Goal: Task Accomplishment & Management: Use online tool/utility

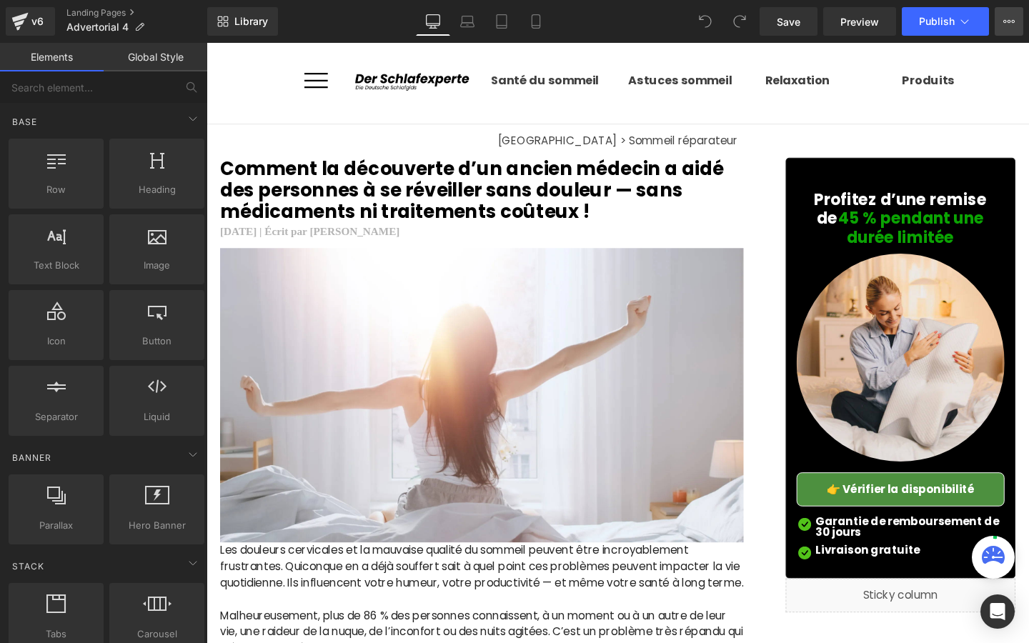
click at [1010, 28] on button "Upgrade Plan View Live Page View with current Template Save Template to Library…" at bounding box center [1009, 21] width 29 height 29
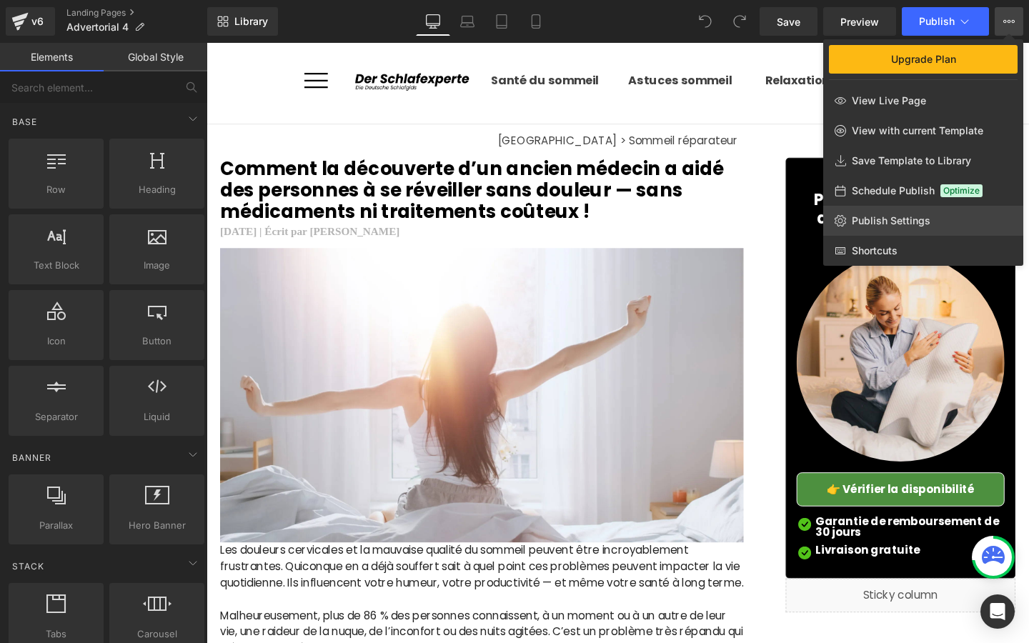
click at [891, 215] on span "Publish Settings" at bounding box center [891, 220] width 79 height 13
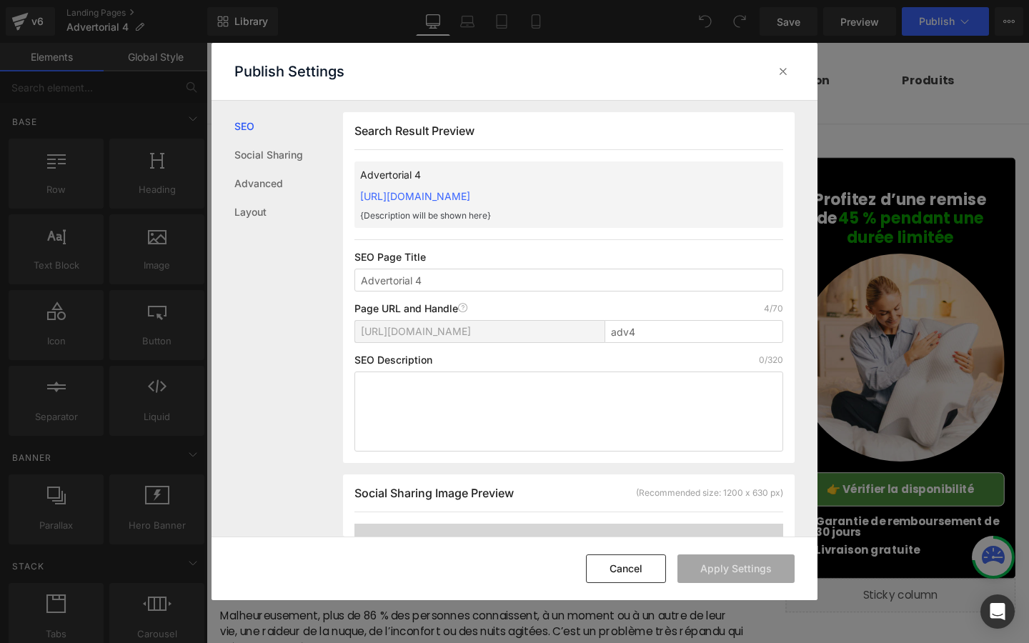
scroll to position [1, 0]
click at [781, 69] on icon at bounding box center [783, 71] width 14 height 14
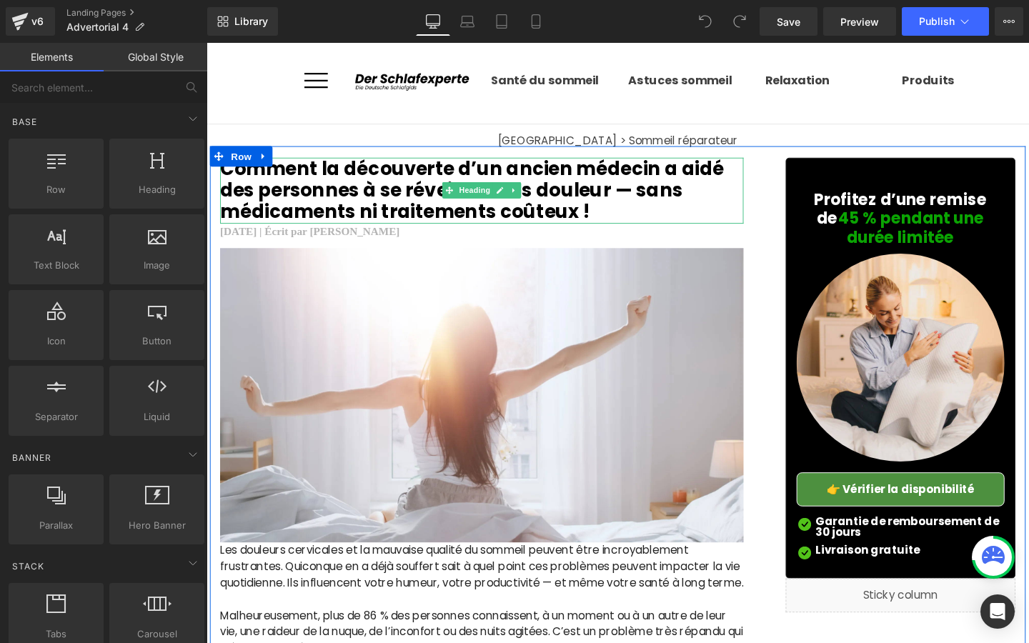
click at [632, 204] on h2 "Comment la découverte d’un ancien médecin a aidé des personnes à se réveiller s…" at bounding box center [496, 198] width 550 height 69
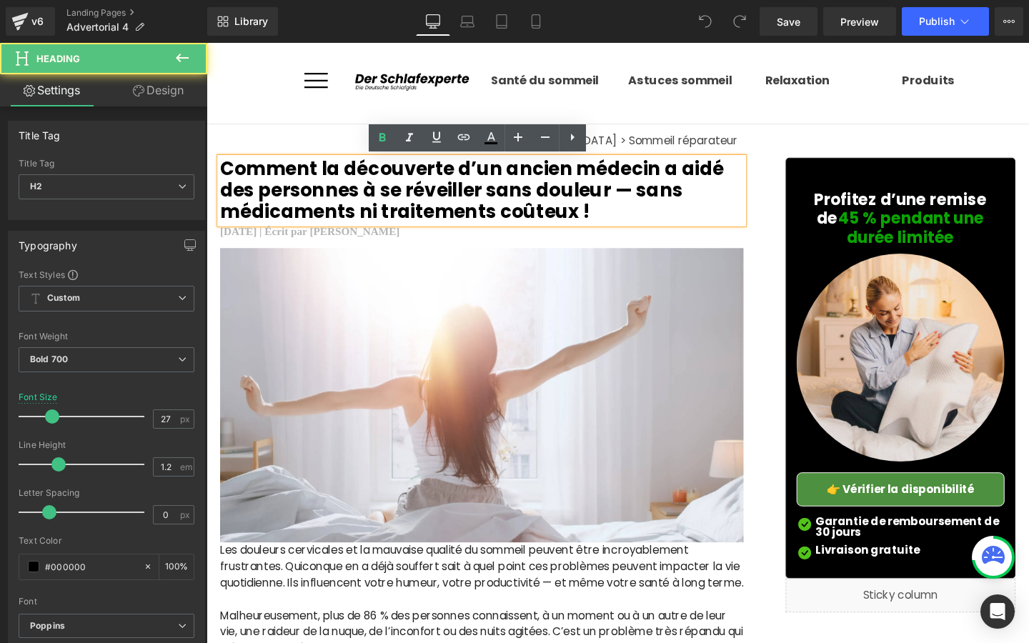
click at [625, 210] on h2 "Comment la découverte d’un ancien médecin a aidé des personnes à se réveiller s…" at bounding box center [496, 198] width 550 height 69
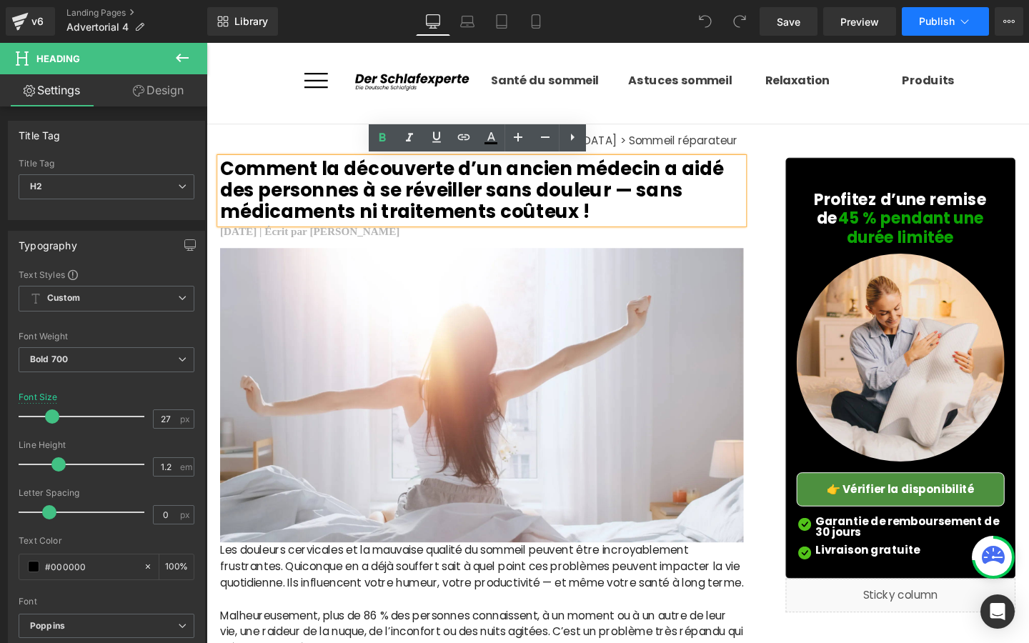
click at [983, 28] on button "Publish" at bounding box center [945, 21] width 87 height 29
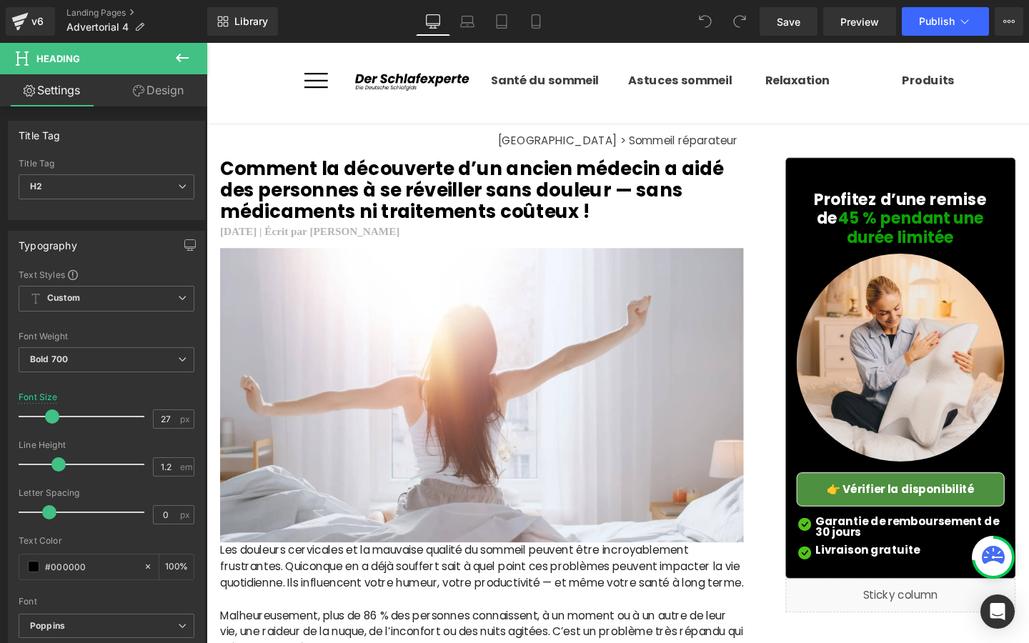
drag, startPoint x: 853, startPoint y: 547, endPoint x: 1018, endPoint y: 15, distance: 557.5
click at [1018, 15] on button "Upgrade Plan View Live Page View with current Template Save Template to Library…" at bounding box center [1009, 21] width 29 height 29
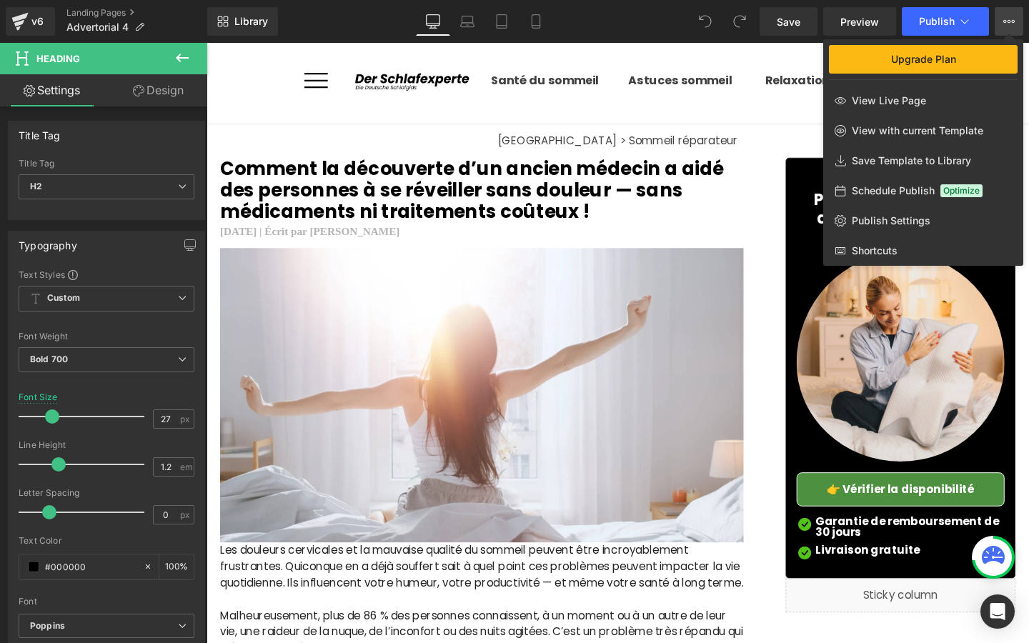
click at [364, 187] on div at bounding box center [618, 343] width 823 height 600
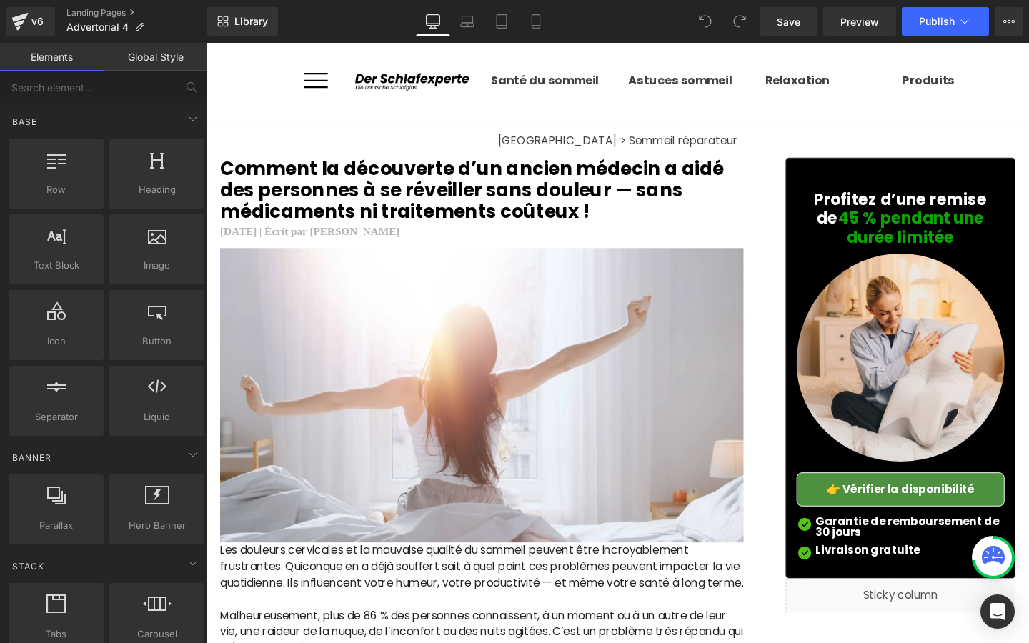
drag, startPoint x: 948, startPoint y: 16, endPoint x: 948, endPoint y: 565, distance: 548.9
click at [948, 16] on span "Publish" at bounding box center [937, 21] width 36 height 11
drag, startPoint x: 945, startPoint y: 14, endPoint x: 944, endPoint y: 562, distance: 548.9
click at [944, 14] on button "Publish" at bounding box center [945, 21] width 87 height 29
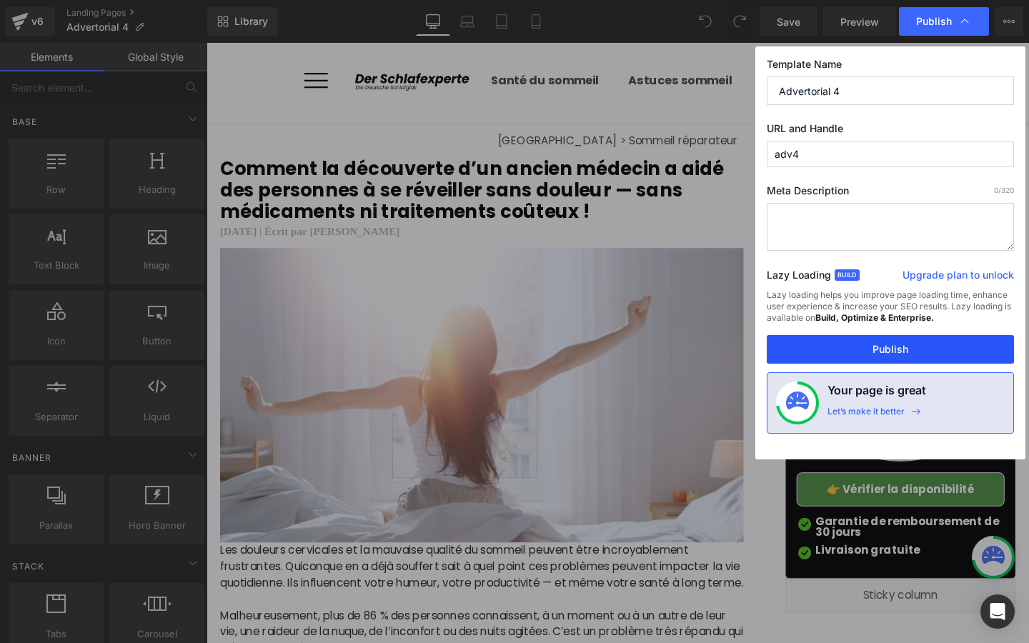
click at [861, 345] on button "Publish" at bounding box center [890, 349] width 247 height 29
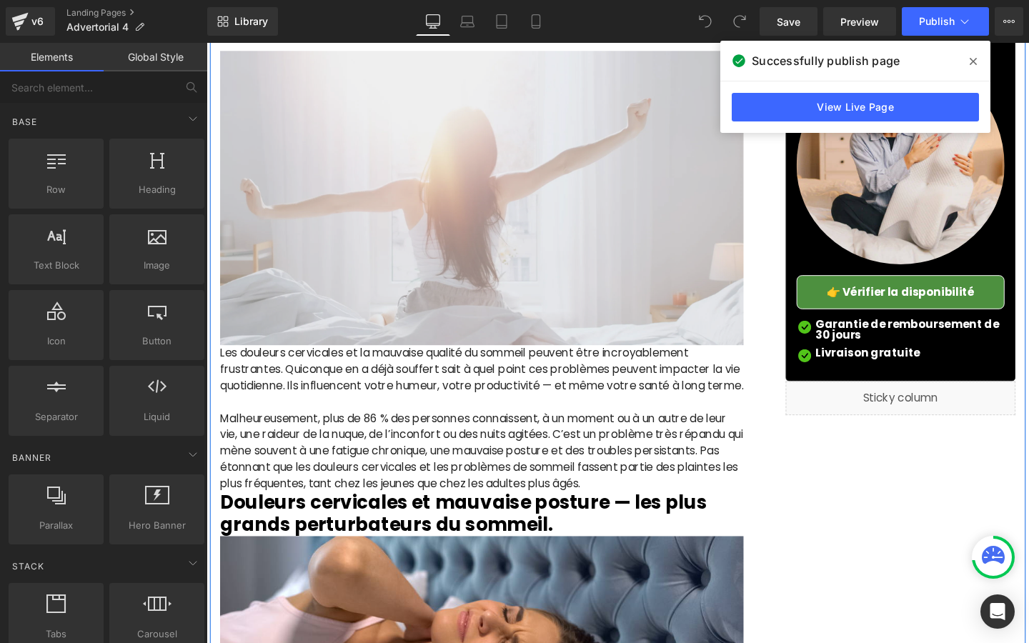
scroll to position [362, 0]
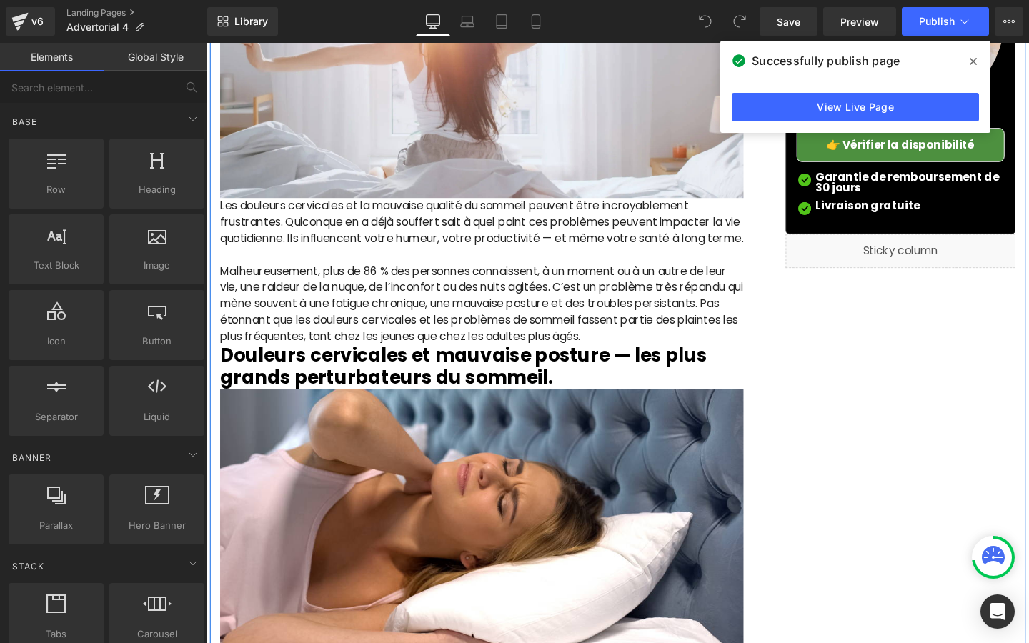
click at [455, 357] on p "Malheureusement, plus de 86 % des personnes connaissent, à un moment ou à un au…" at bounding box center [496, 317] width 550 height 86
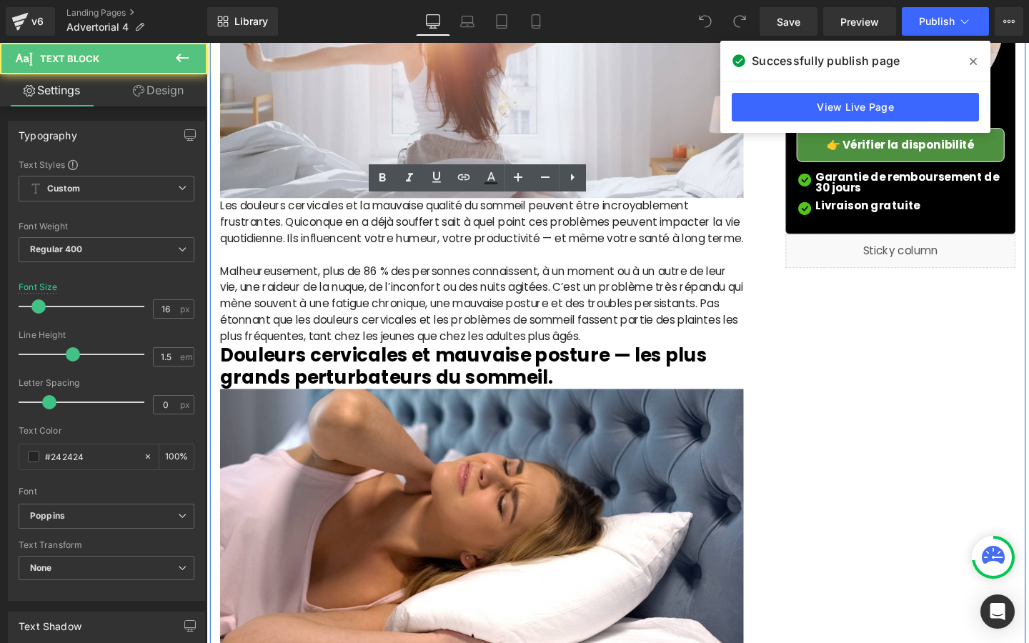
click at [422, 350] on p "Malheureusement, plus de 86 % des personnes connaissent, à un moment ou à un au…" at bounding box center [496, 317] width 550 height 86
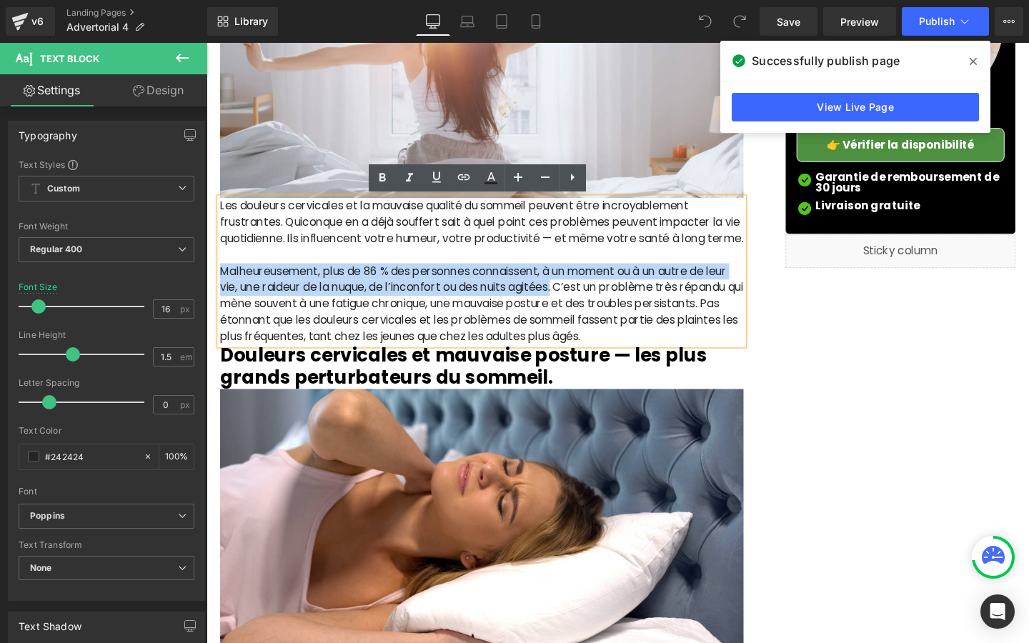
drag, startPoint x: 222, startPoint y: 297, endPoint x: 579, endPoint y: 317, distance: 357.9
click at [579, 317] on p "Malheureusement, plus de 86 % des personnes connaissent, à un moment ou à un au…" at bounding box center [496, 317] width 550 height 86
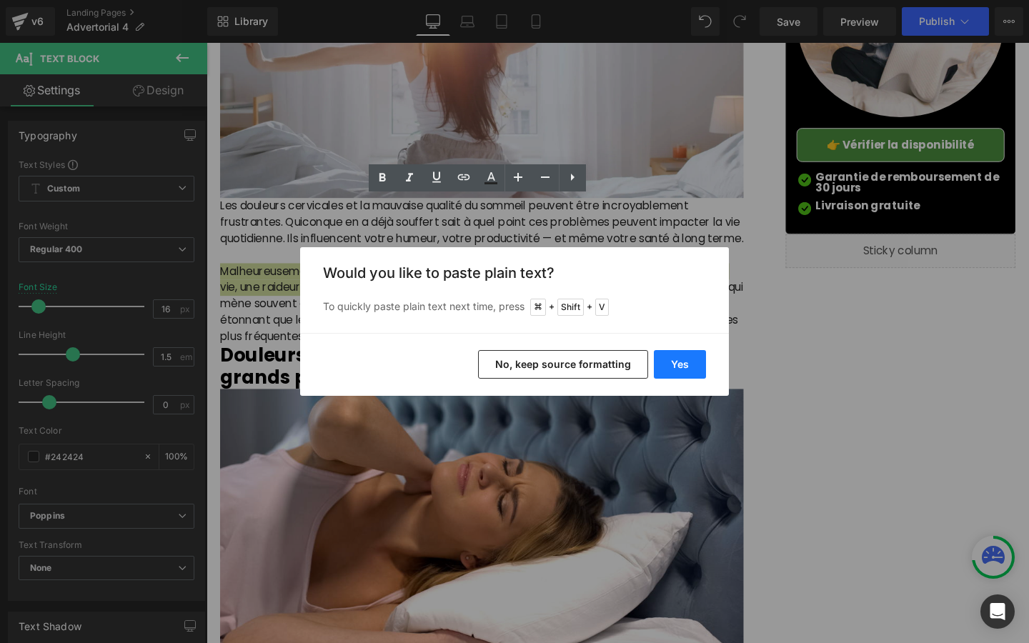
click at [678, 359] on button "Yes" at bounding box center [680, 364] width 52 height 29
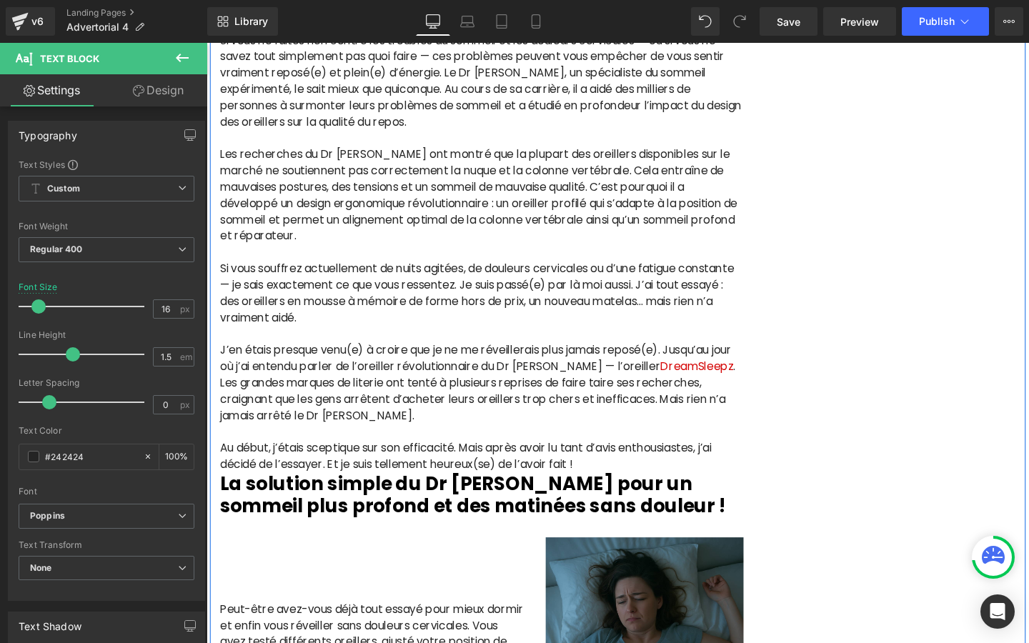
scroll to position [1055, 0]
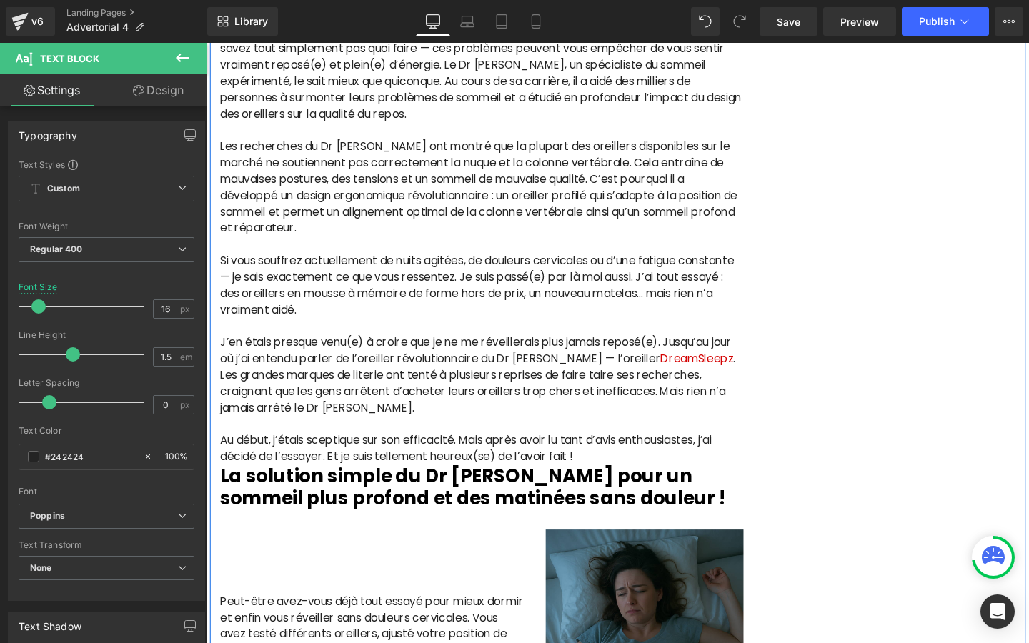
click at [433, 411] on p "J’en étais presque venu(e) à croire que je ne me réveillerais plus jamais repos…" at bounding box center [496, 392] width 550 height 86
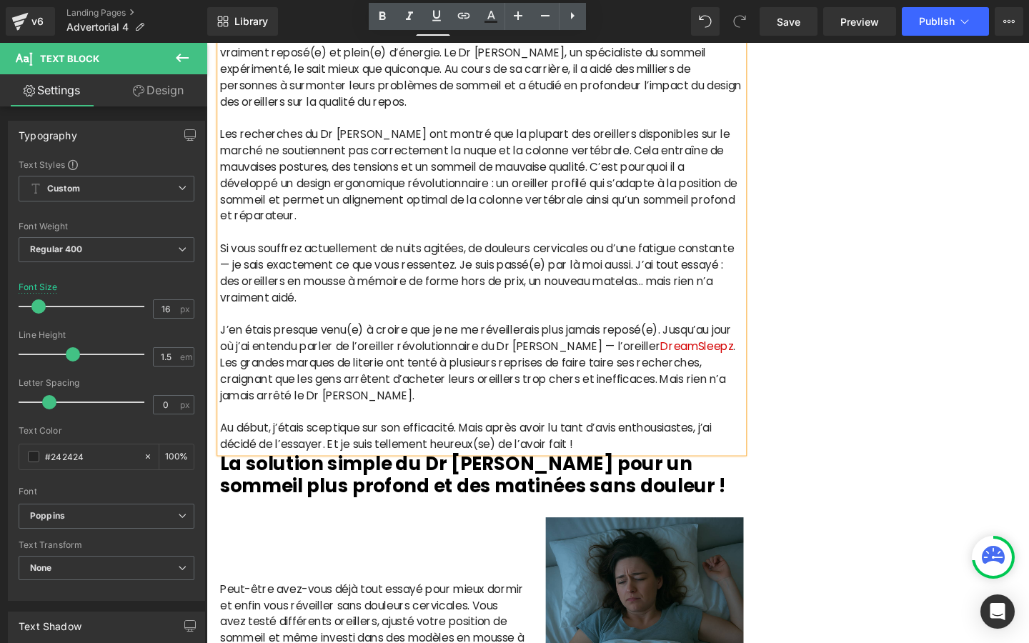
scroll to position [1069, 0]
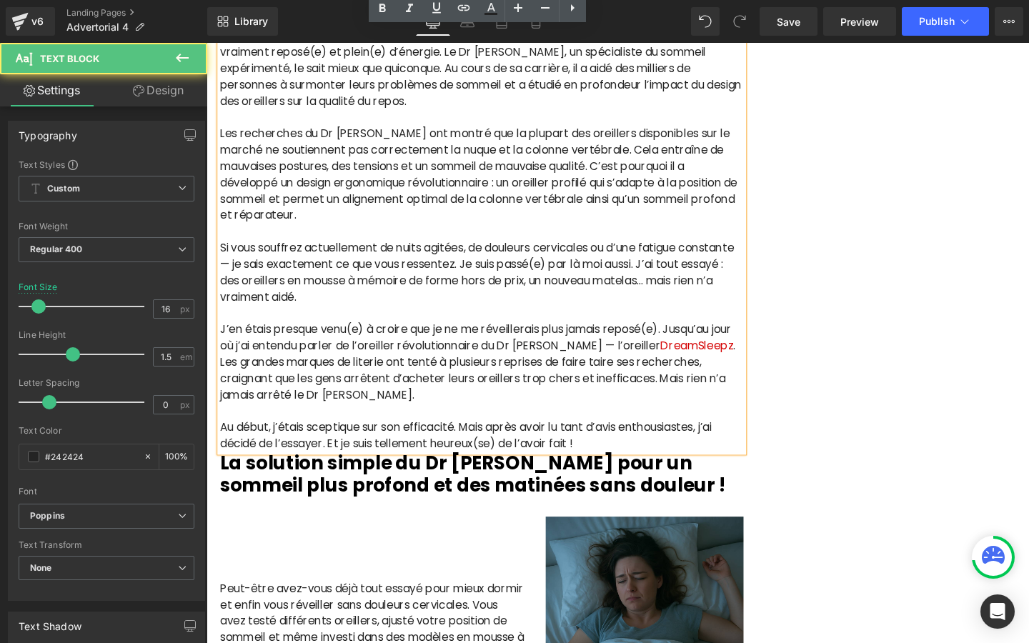
click at [368, 439] on p at bounding box center [496, 430] width 550 height 17
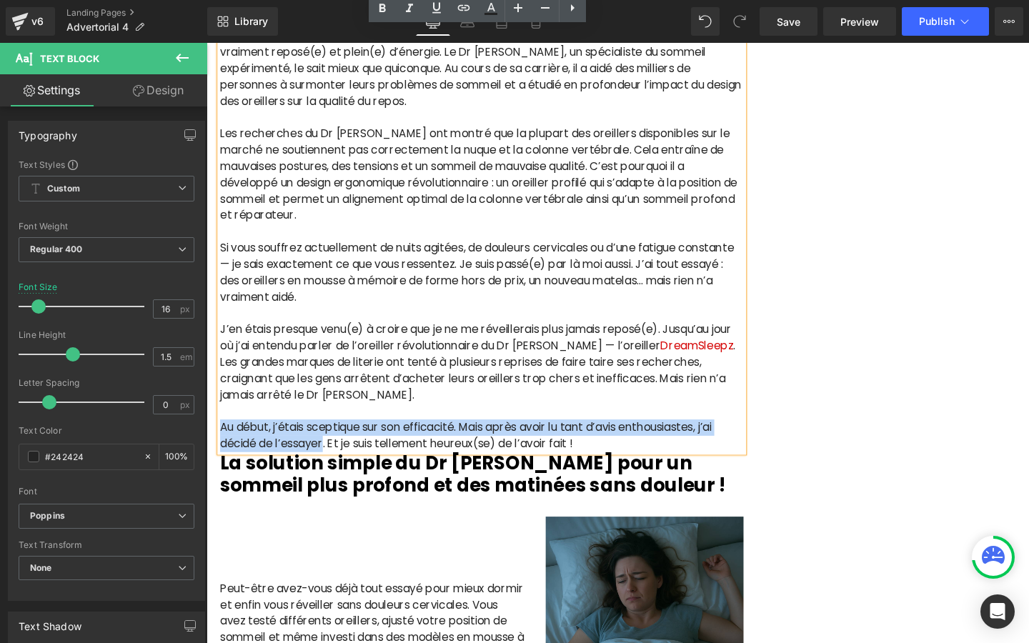
drag, startPoint x: 332, startPoint y: 482, endPoint x: 223, endPoint y: 467, distance: 109.8
click at [223, 467] on p "Au début, j’étais sceptique sur son efficacité. Mais après avoir lu tant d’avis…" at bounding box center [496, 456] width 550 height 34
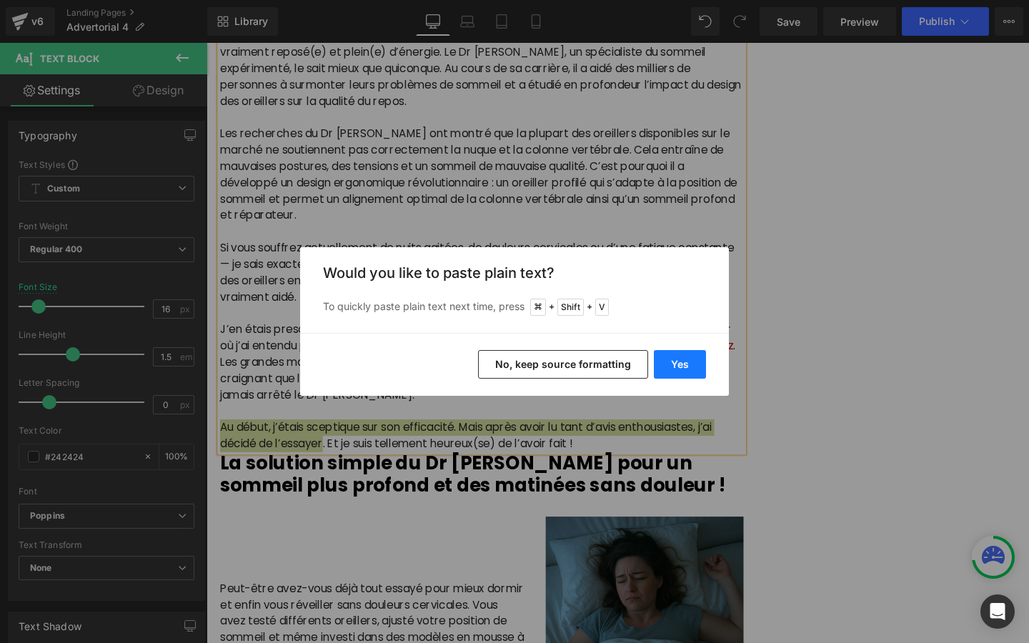
click at [694, 359] on button "Yes" at bounding box center [680, 364] width 52 height 29
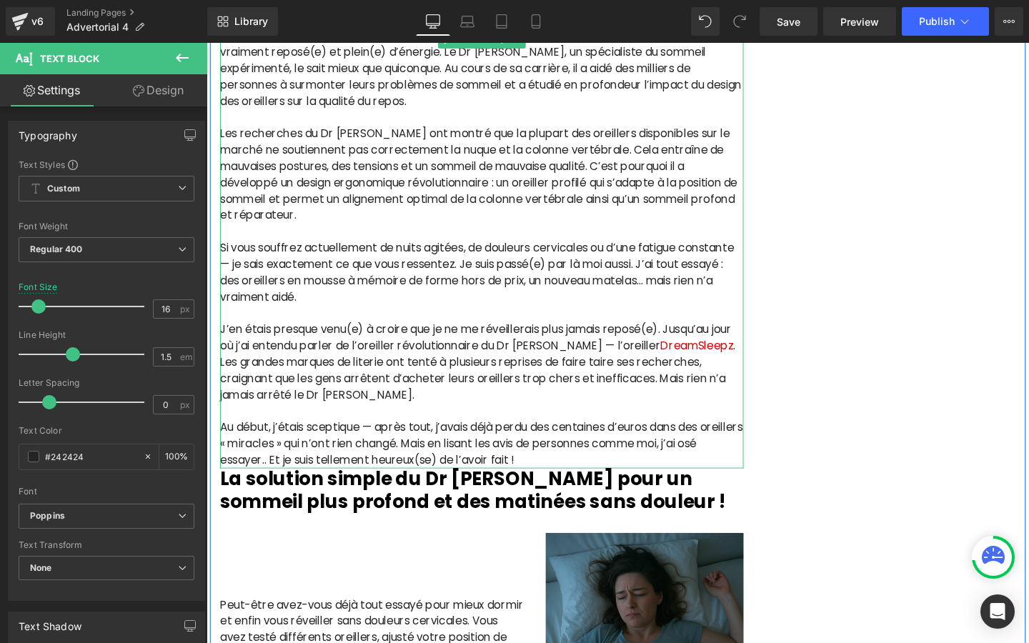
click at [295, 490] on p "Au début, j’étais sceptique — après tout, j’avais déjà perdu des centaines d’eu…" at bounding box center [496, 464] width 550 height 51
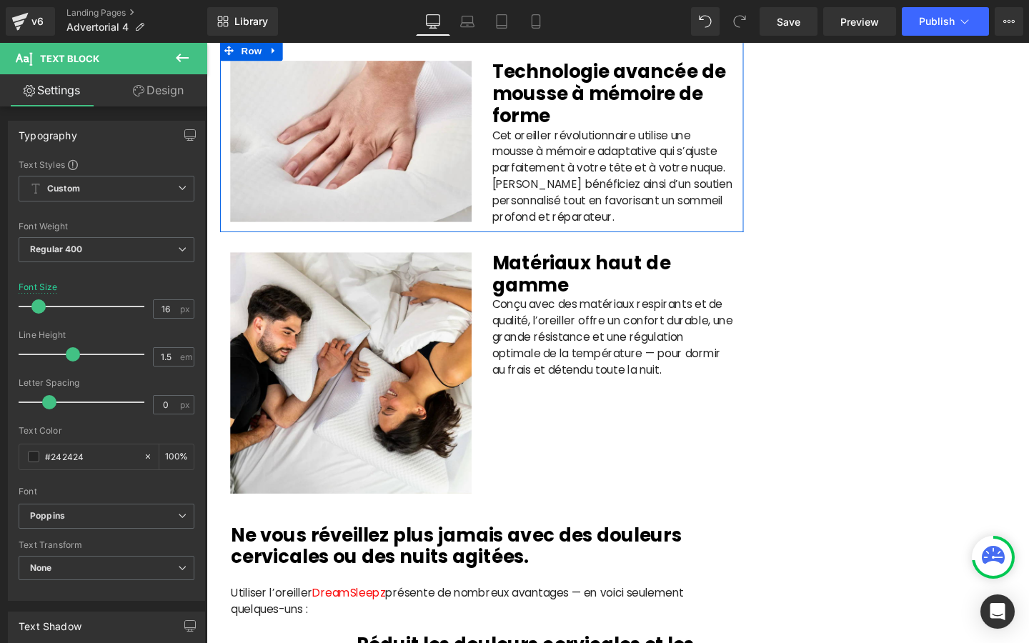
scroll to position [2333, 0]
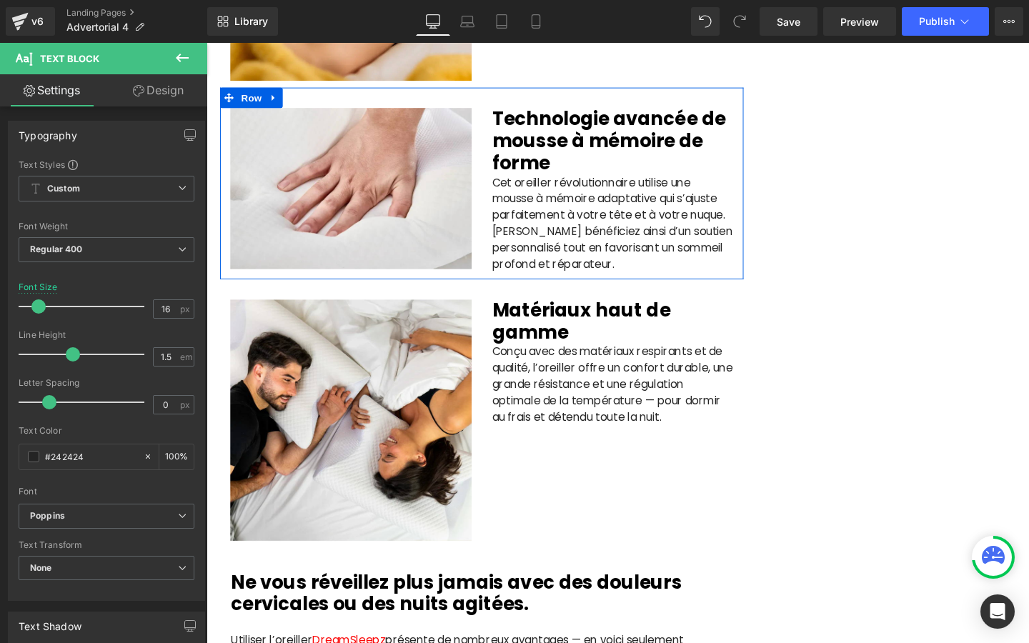
click at [553, 158] on h2 "Technologie avancée de mousse à mémoire de forme" at bounding box center [634, 145] width 254 height 69
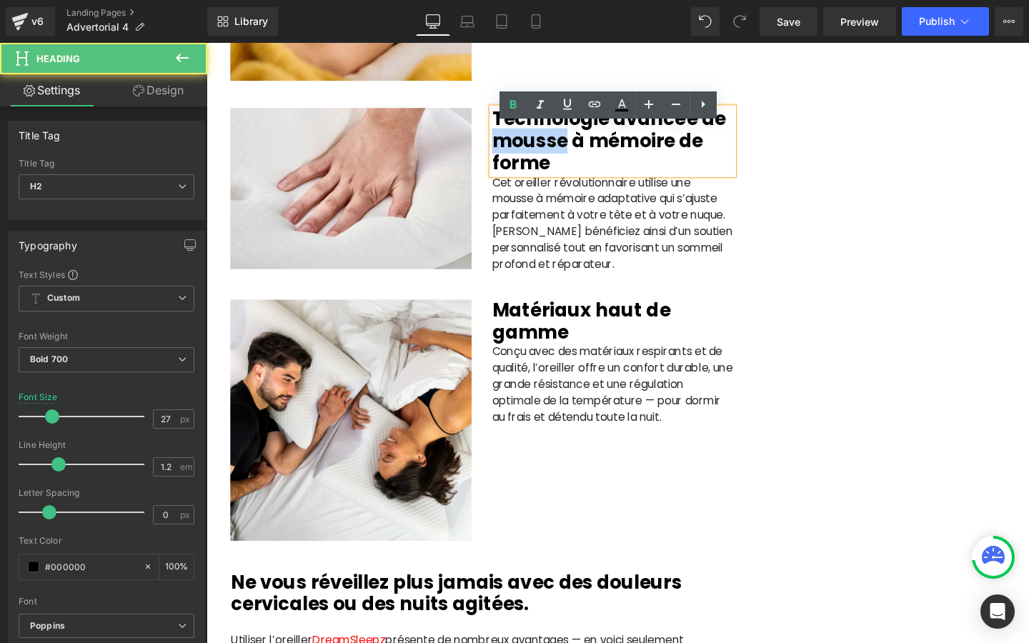
click at [553, 158] on h2 "Technologie avancée de mousse à mémoire de forme" at bounding box center [634, 145] width 254 height 69
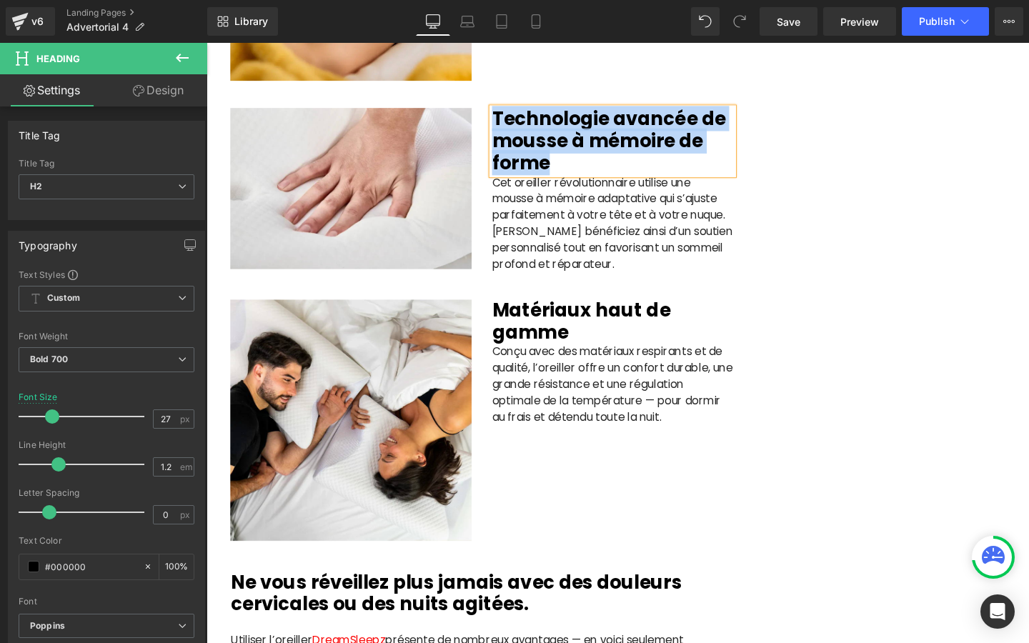
paste div
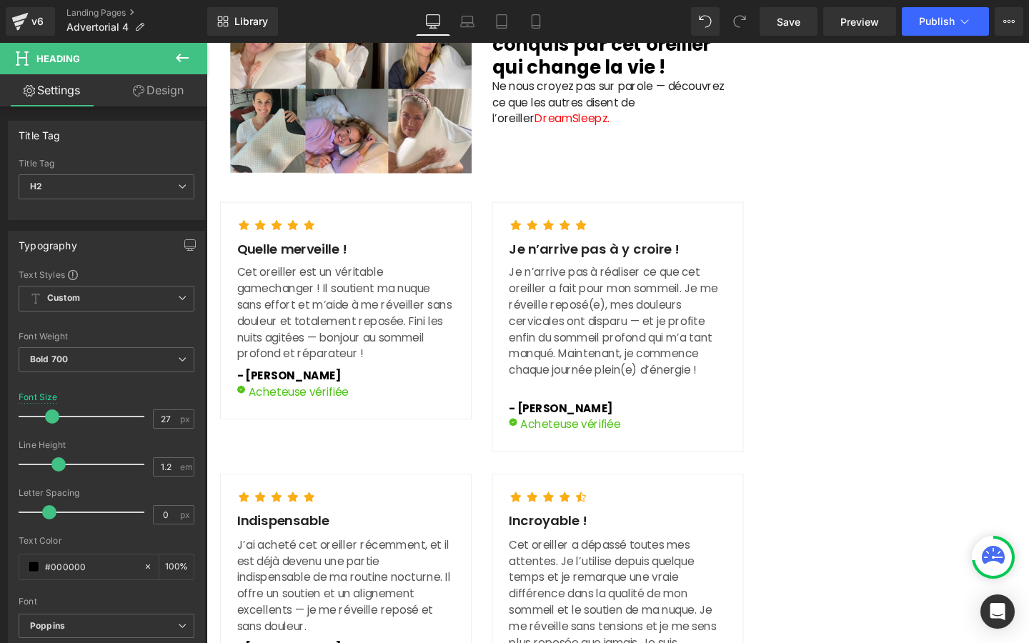
scroll to position [4054, 0]
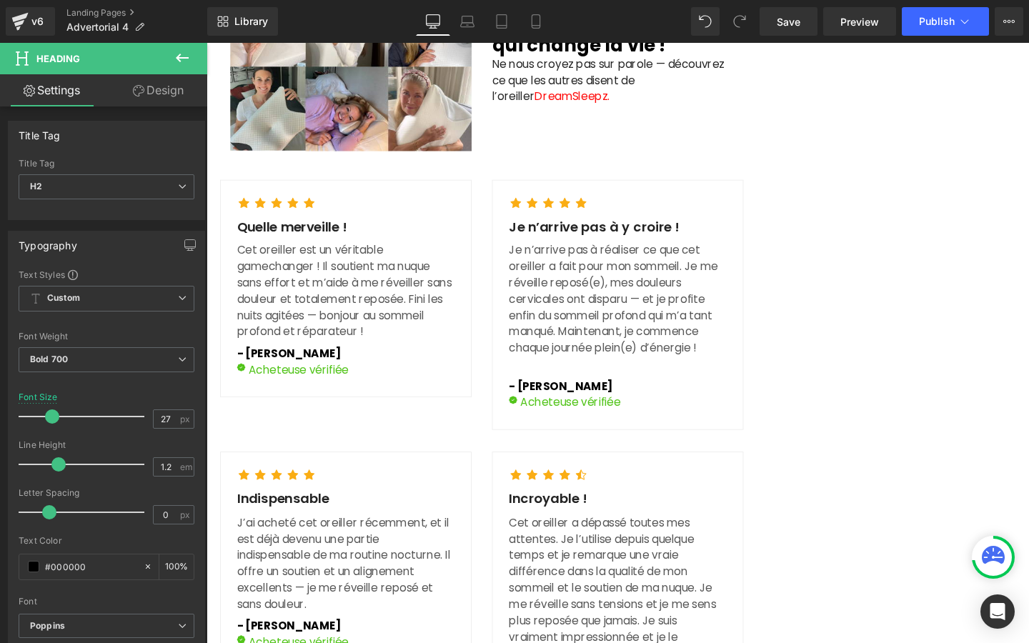
click at [619, 319] on p "Je n’arrive pas à réaliser ce que cet oreiller a fait pour mon sommeil. Je me r…" at bounding box center [639, 312] width 229 height 120
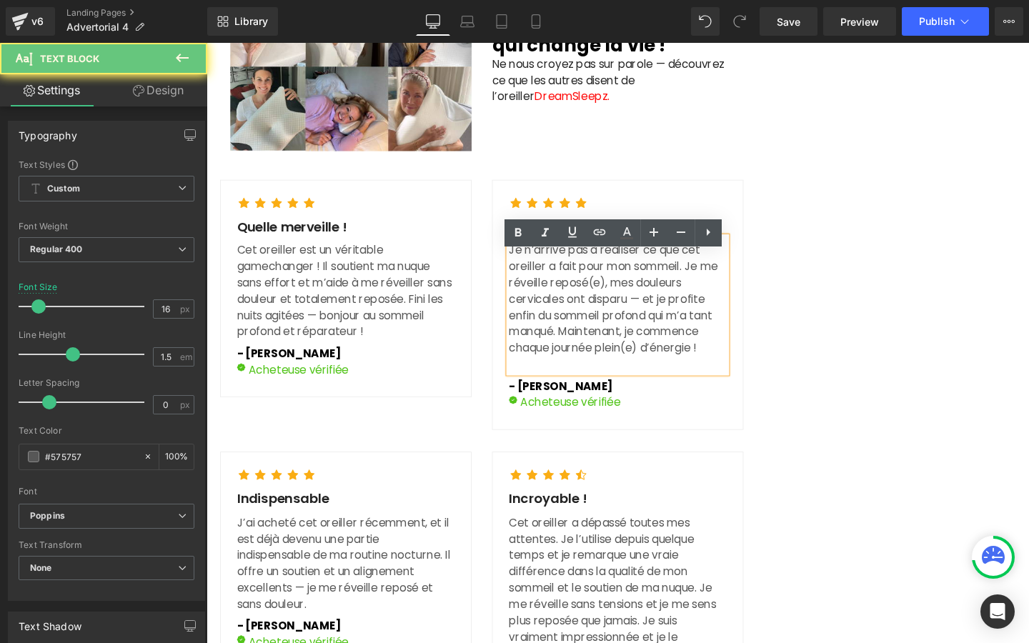
click at [600, 313] on p "Je n’arrive pas à réaliser ce que cet oreiller a fait pour mon sommeil. Je me r…" at bounding box center [639, 312] width 229 height 120
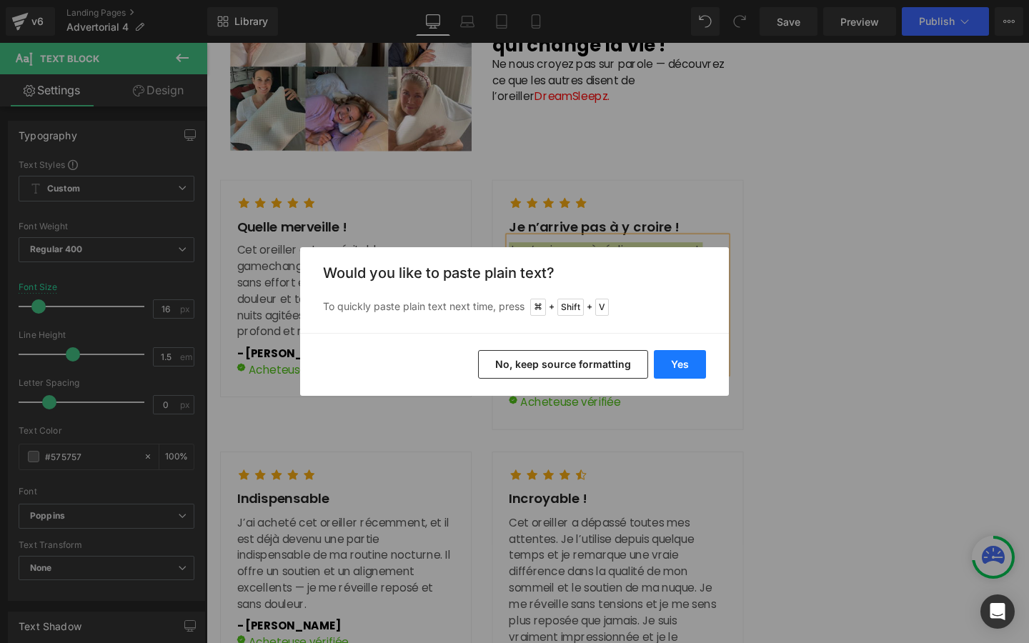
click at [676, 361] on button "Yes" at bounding box center [680, 364] width 52 height 29
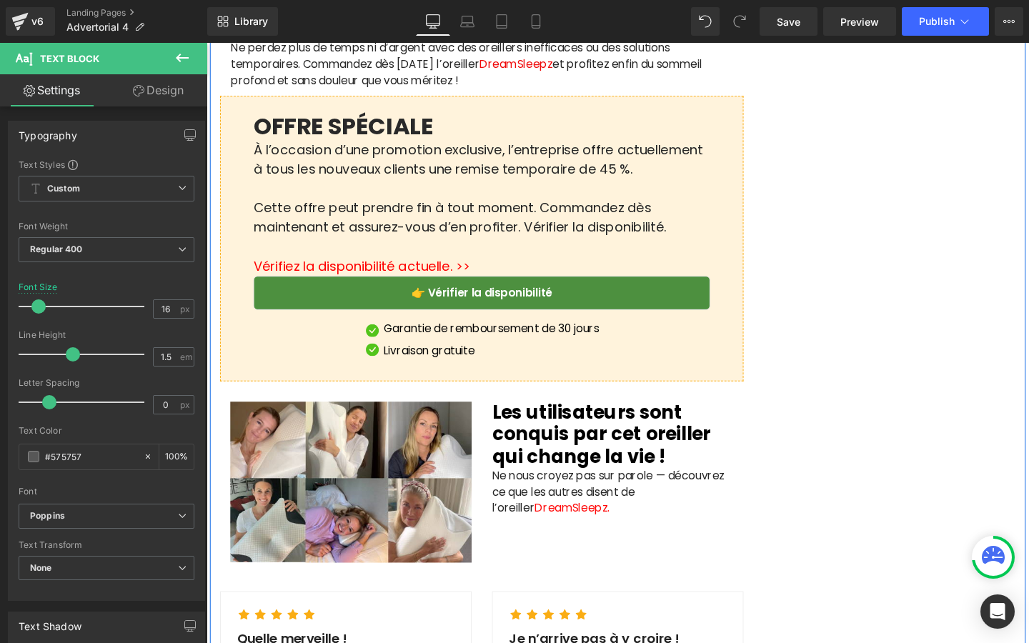
scroll to position [3365, 0]
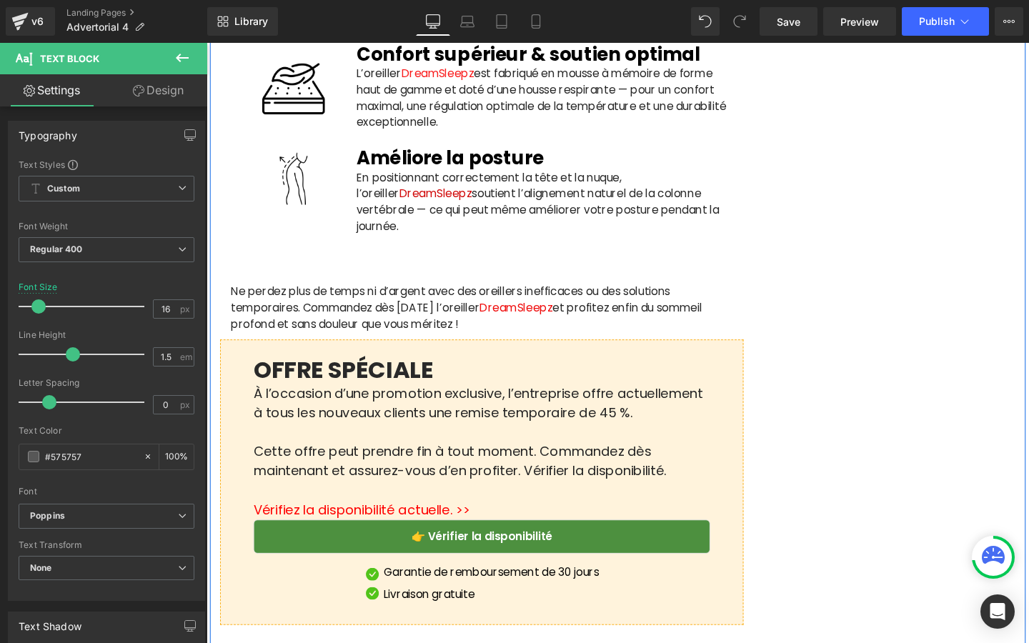
click at [386, 324] on p "Ne perdez plus de temps ni d’argent avec des oreillers inefficaces ou des solut…" at bounding box center [495, 321] width 527 height 51
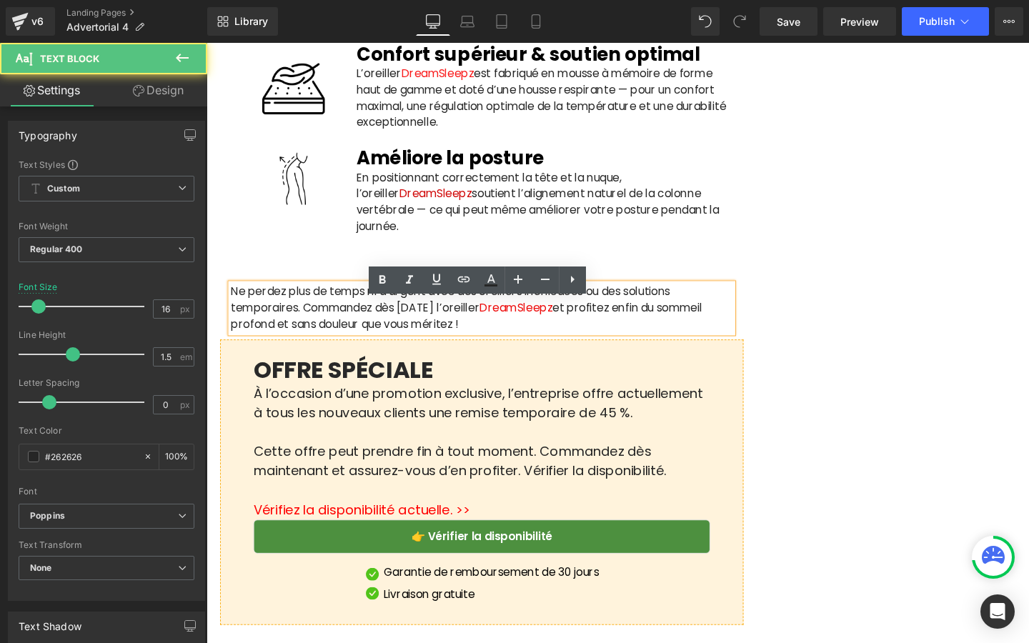
click at [385, 330] on p "Ne perdez plus de temps ni d’argent avec des oreillers inefficaces ou des solut…" at bounding box center [495, 321] width 527 height 51
click at [395, 347] on p "Ne perdez plus de temps ni d’argent avec des oreillers inefficaces ou des solut…" at bounding box center [495, 321] width 527 height 51
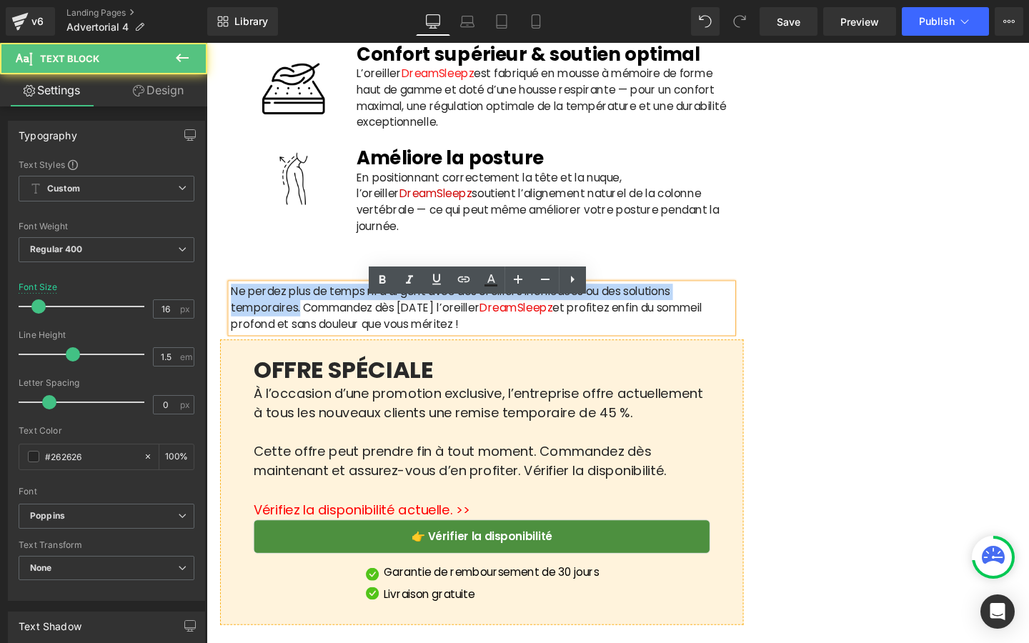
drag, startPoint x: 305, startPoint y: 337, endPoint x: 234, endPoint y: 323, distance: 72.8
click at [234, 323] on p "Ne perdez plus de temps ni d’argent avec des oreillers inefficaces ou des solut…" at bounding box center [495, 321] width 527 height 51
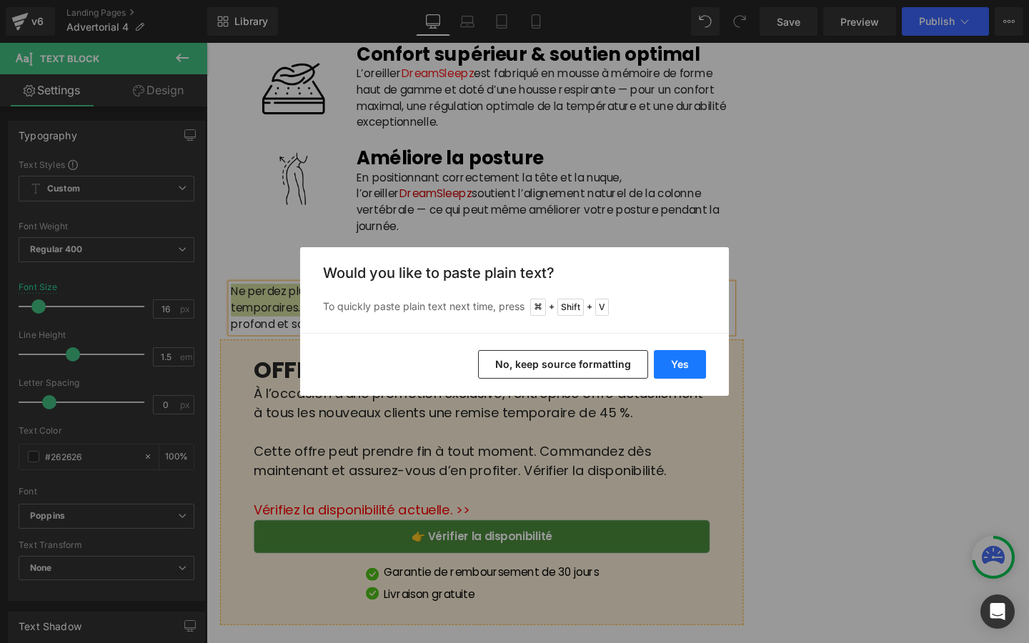
click at [673, 359] on button "Yes" at bounding box center [680, 364] width 52 height 29
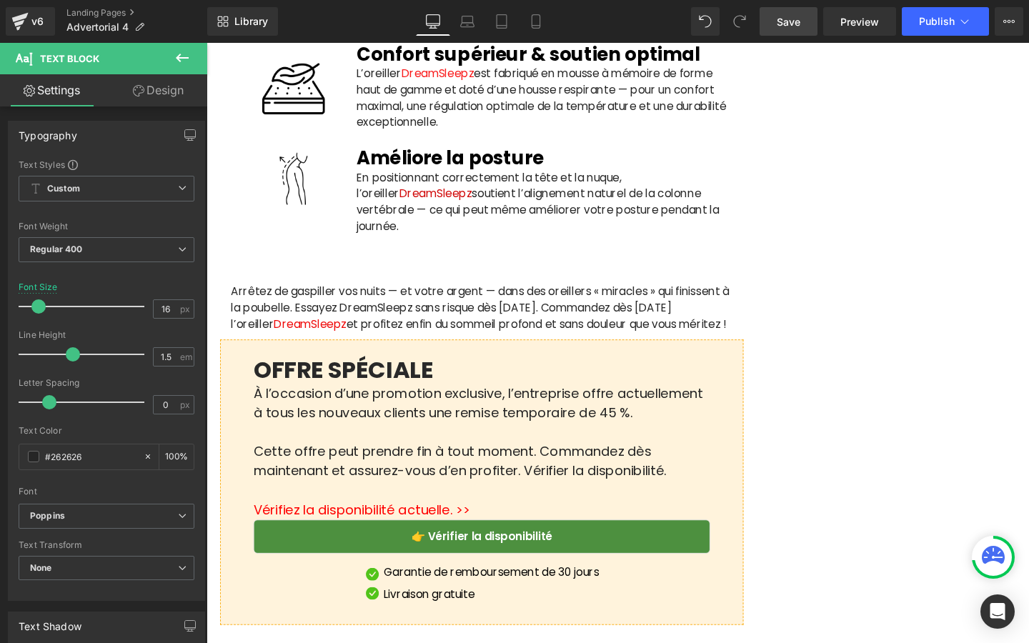
click at [806, 32] on link "Save" at bounding box center [789, 21] width 58 height 29
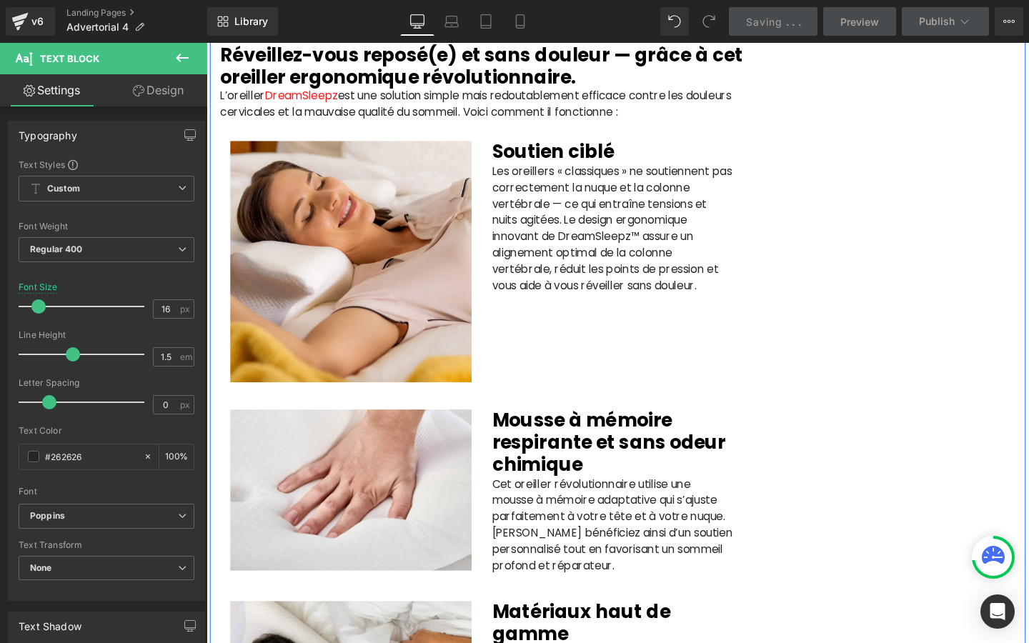
scroll to position [1931, 0]
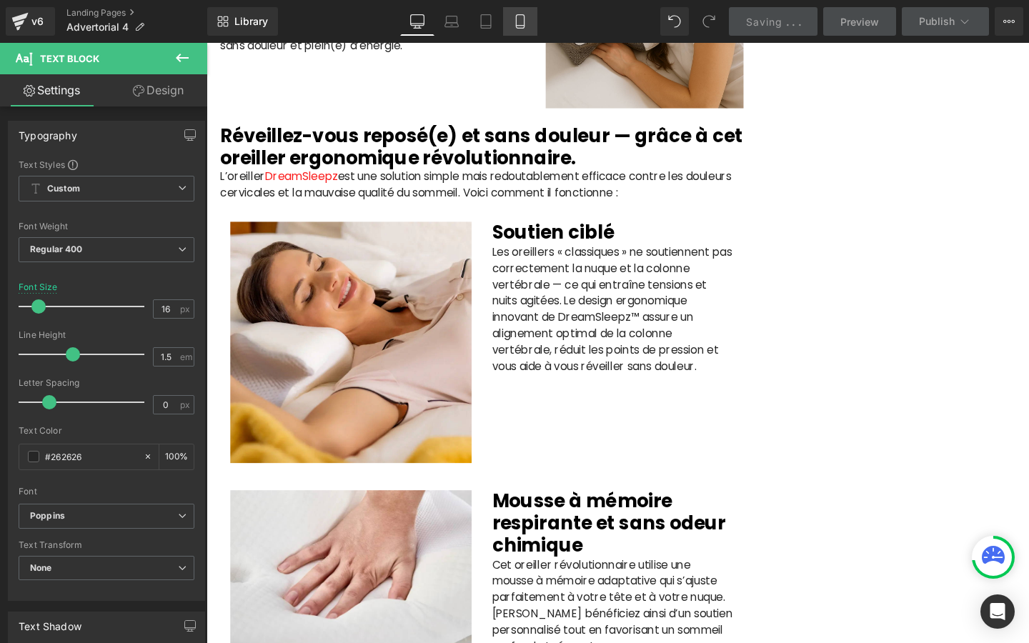
click at [503, 25] on link "Tablet" at bounding box center [486, 21] width 34 height 29
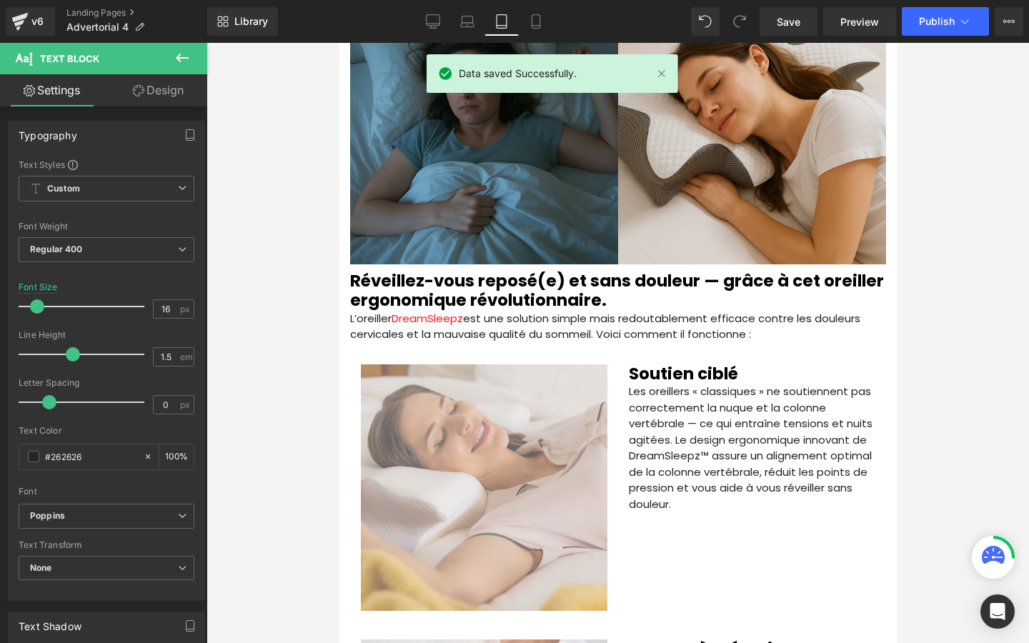
scroll to position [2069, 0]
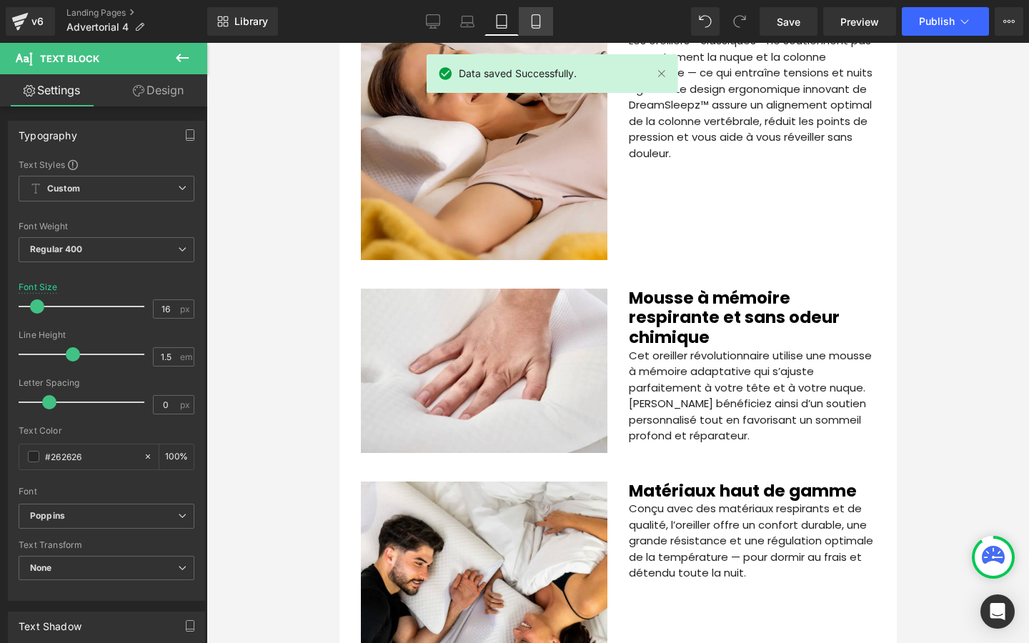
click at [532, 30] on link "Mobile" at bounding box center [536, 21] width 34 height 29
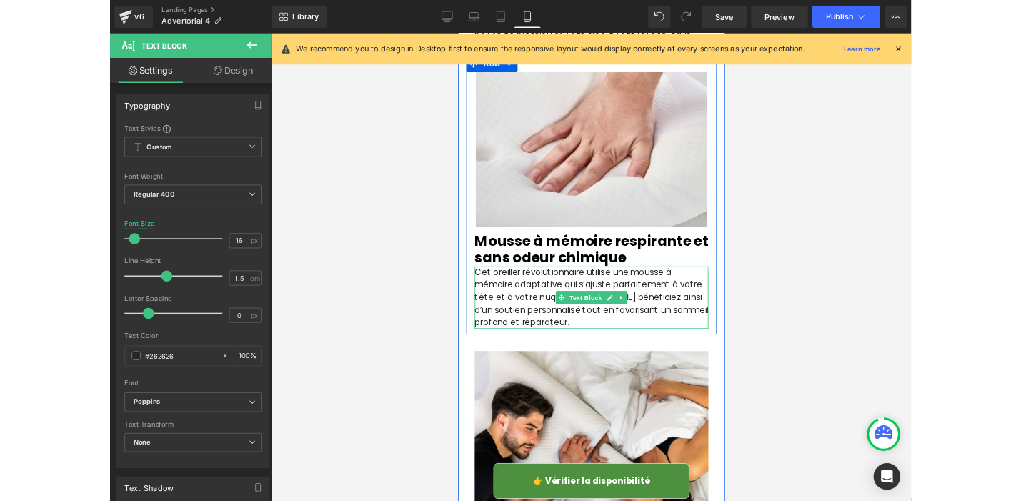
scroll to position [2684, 0]
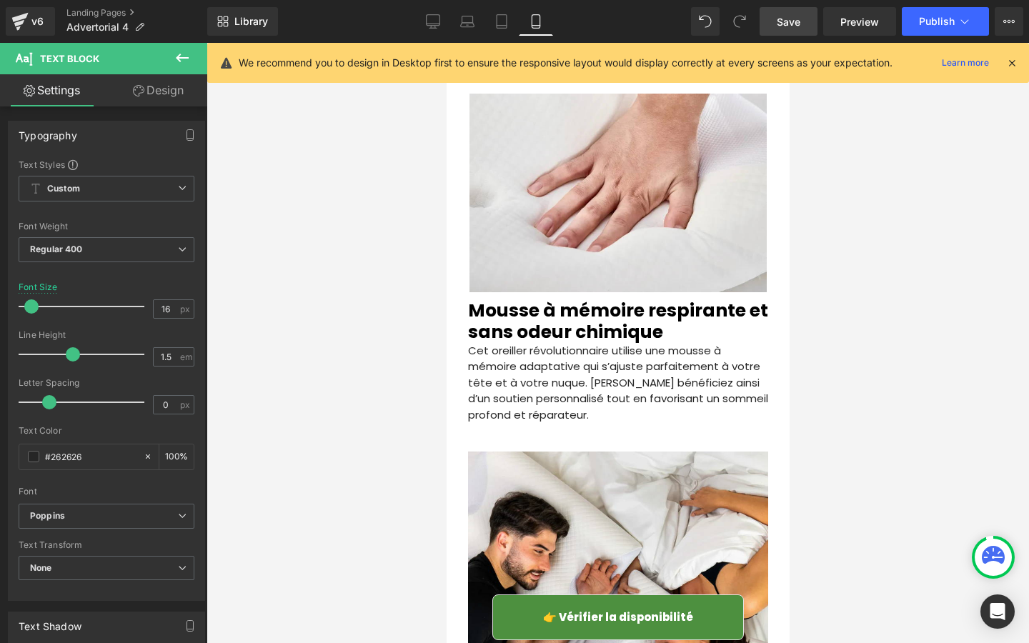
click at [773, 22] on link "Save" at bounding box center [789, 21] width 58 height 29
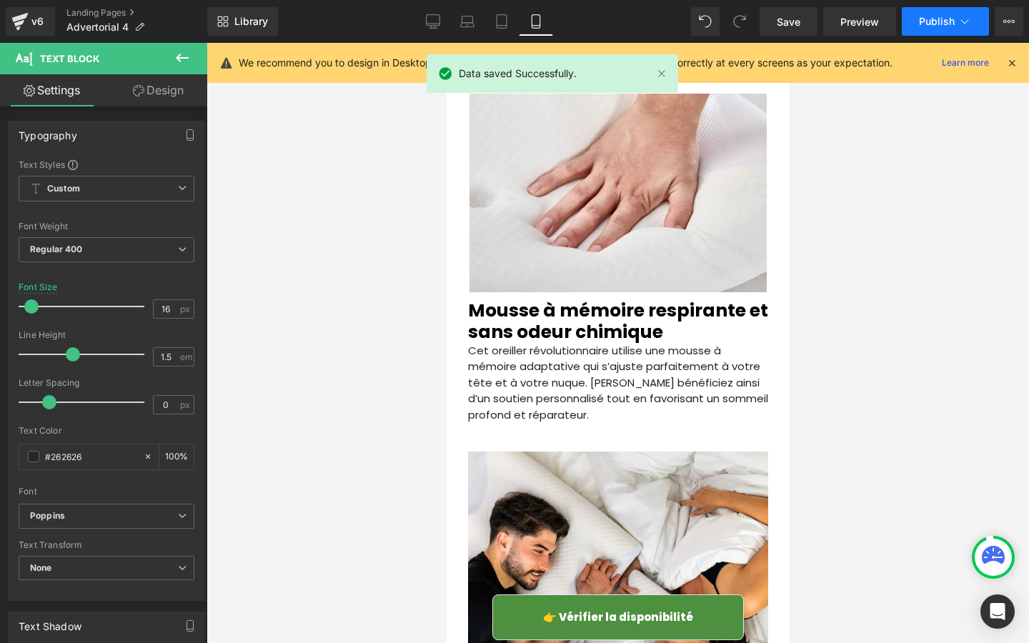
click at [933, 22] on span "Publish" at bounding box center [937, 21] width 36 height 11
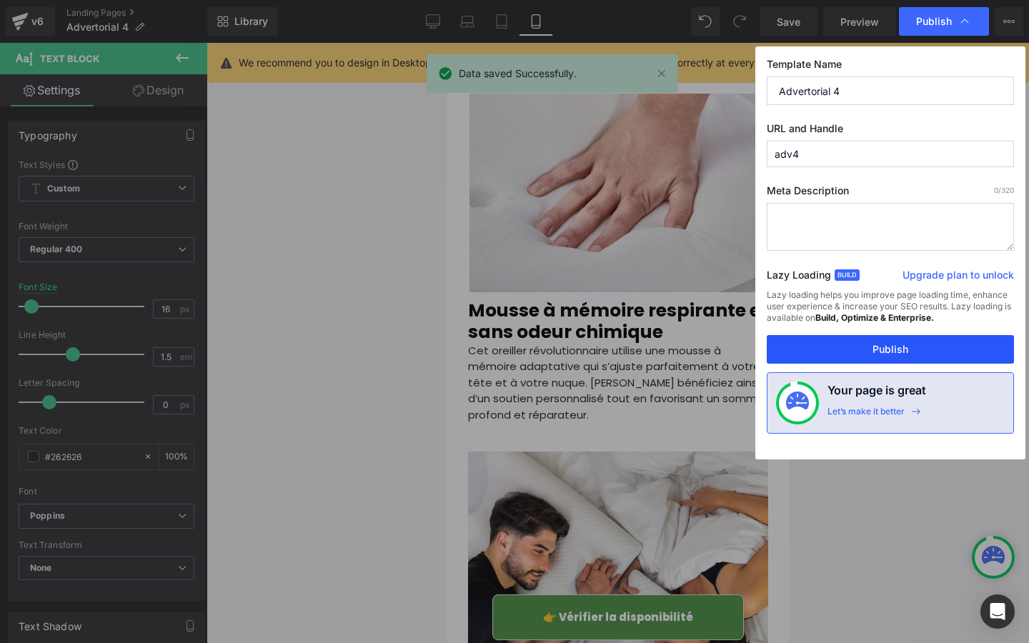
click at [882, 351] on button "Publish" at bounding box center [890, 349] width 247 height 29
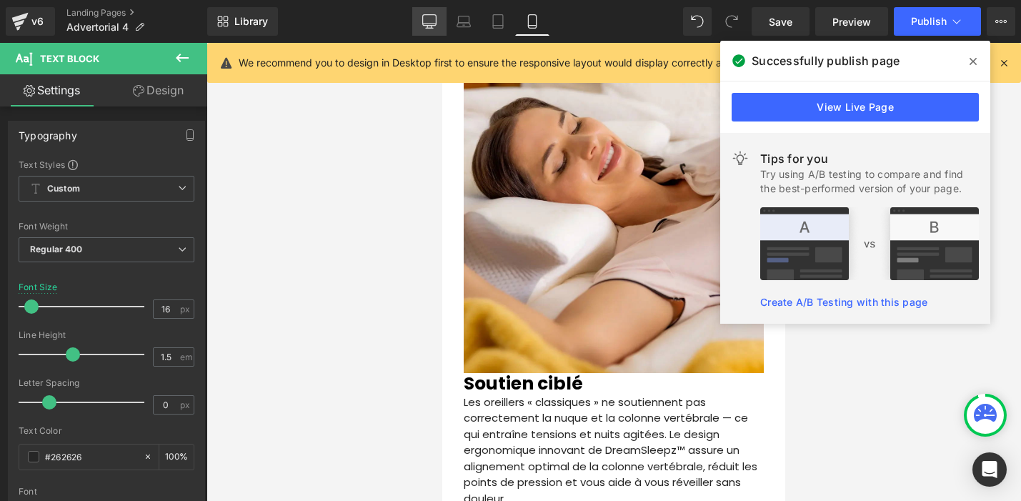
click at [424, 29] on link "Desktop" at bounding box center [429, 21] width 34 height 29
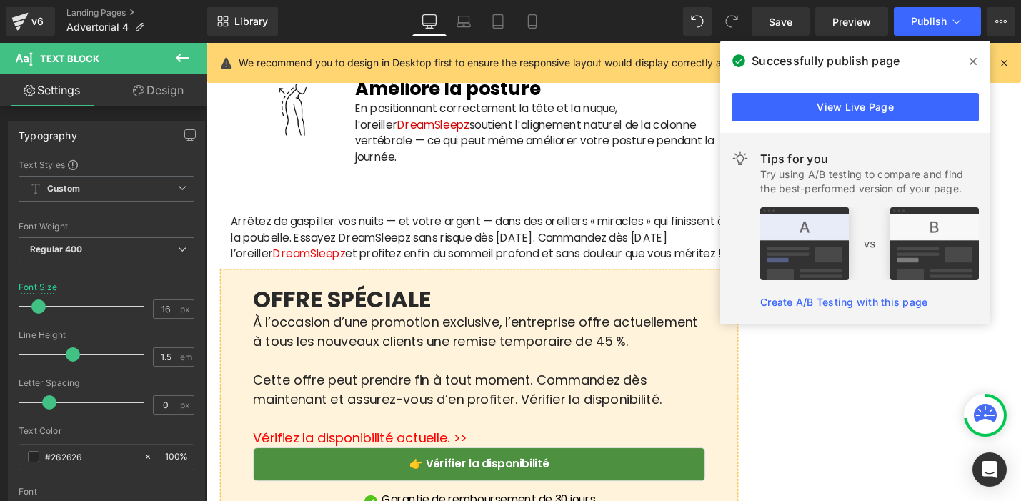
scroll to position [3418, 0]
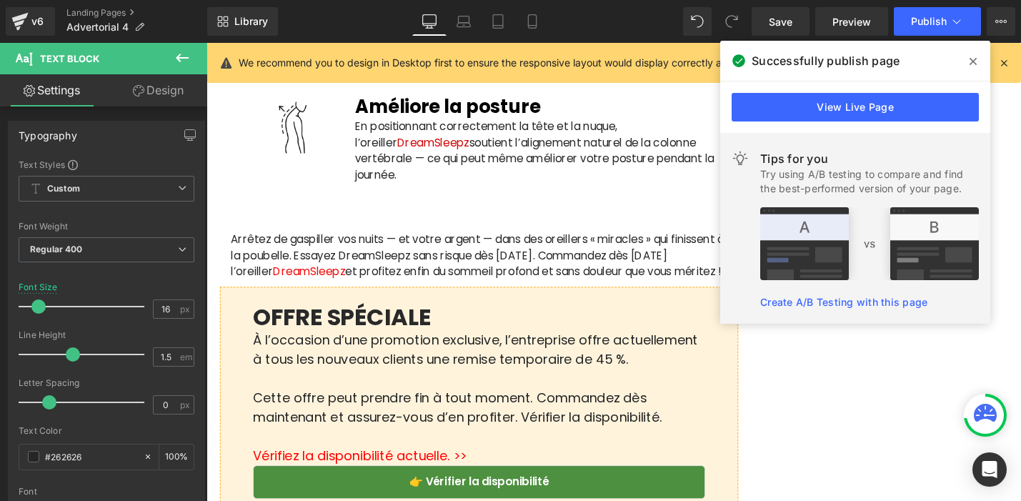
click at [346, 243] on div "Heading" at bounding box center [495, 234] width 527 height 17
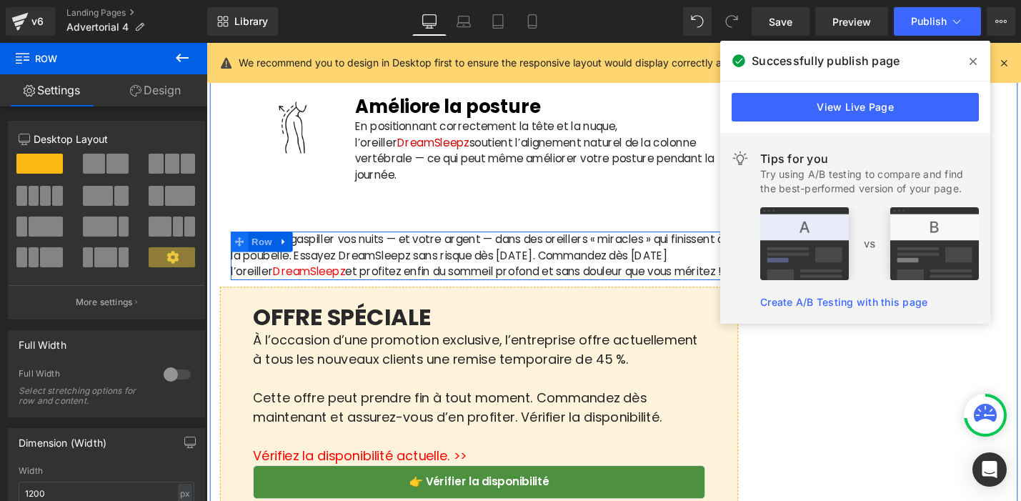
click at [235, 264] on span at bounding box center [241, 253] width 19 height 21
click at [267, 292] on p "Arrêtez de gaspiller vos nuits — et votre argent — dans des oreillers « miracle…" at bounding box center [495, 268] width 527 height 51
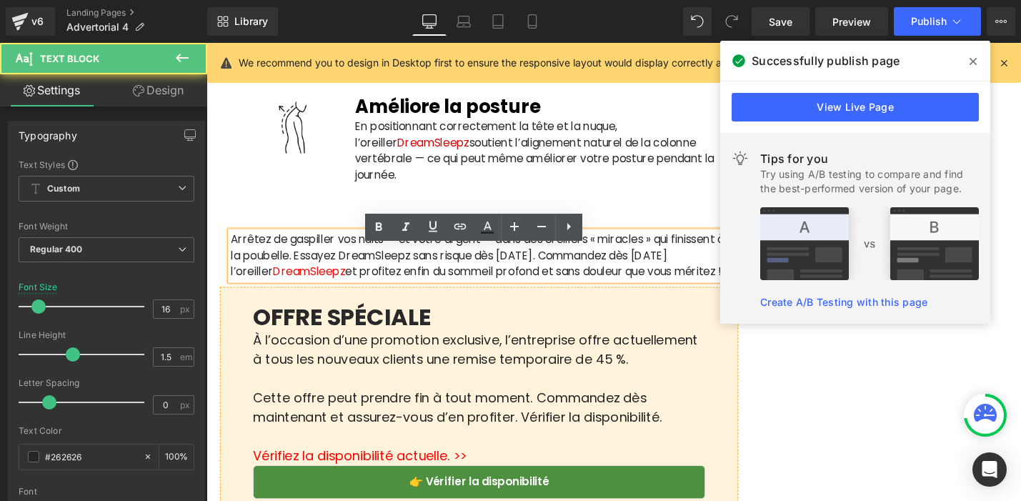
click at [238, 270] on p "Arrêtez de gaspiller vos nuits — et votre argent — dans des oreillers « miracle…" at bounding box center [495, 268] width 527 height 51
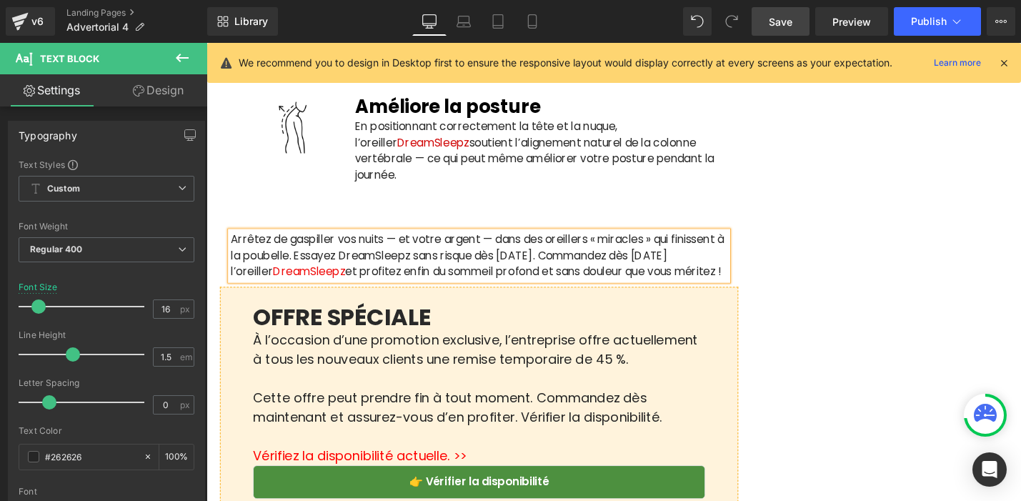
click at [771, 31] on link "Save" at bounding box center [781, 21] width 58 height 29
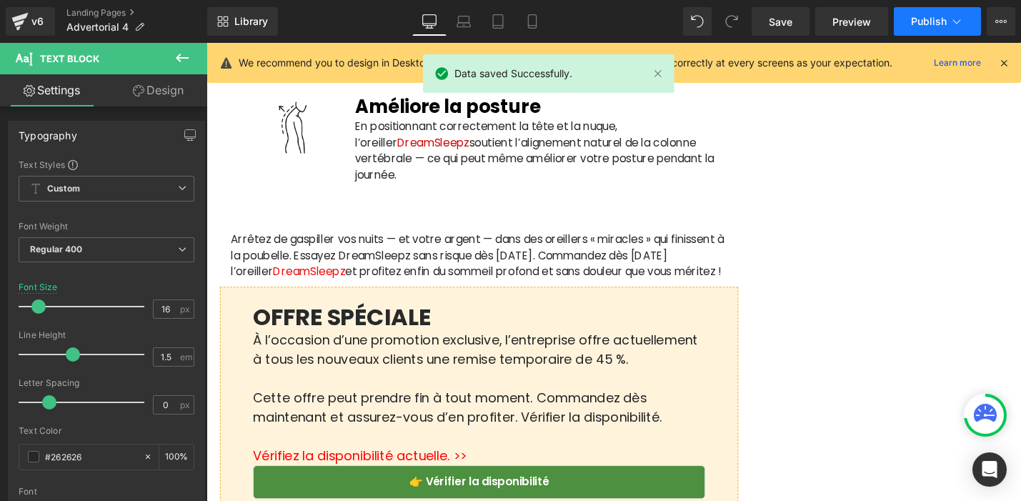
click at [906, 22] on button "Publish" at bounding box center [937, 21] width 87 height 29
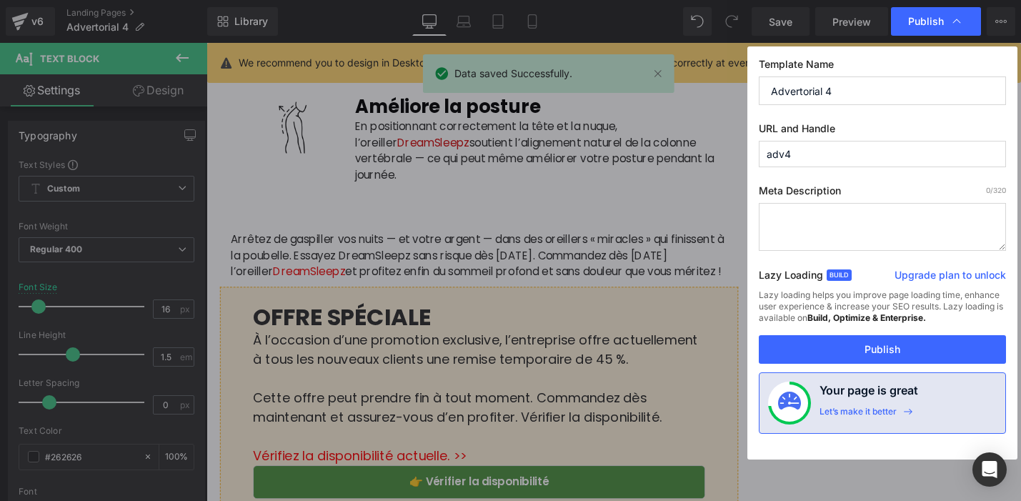
click at [810, 370] on div "Template Name Advertorial 4 URL and Handle adv4 Meta Description 0 /320 Lazy Lo…" at bounding box center [883, 252] width 270 height 413
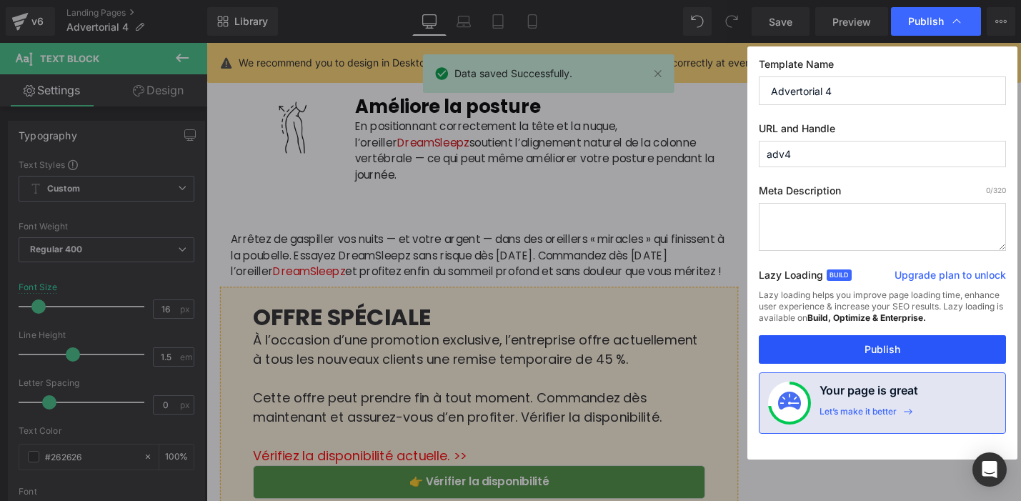
click at [818, 357] on button "Publish" at bounding box center [882, 349] width 247 height 29
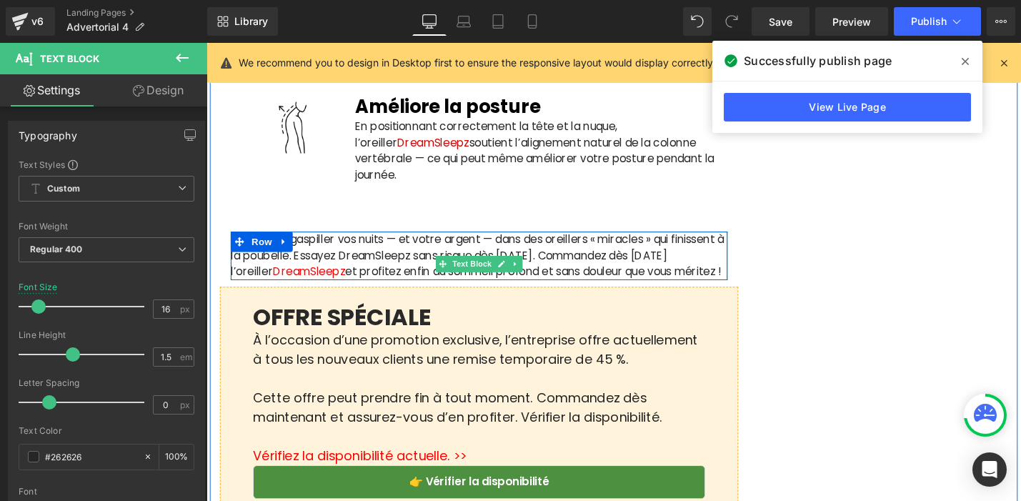
scroll to position [3486, 0]
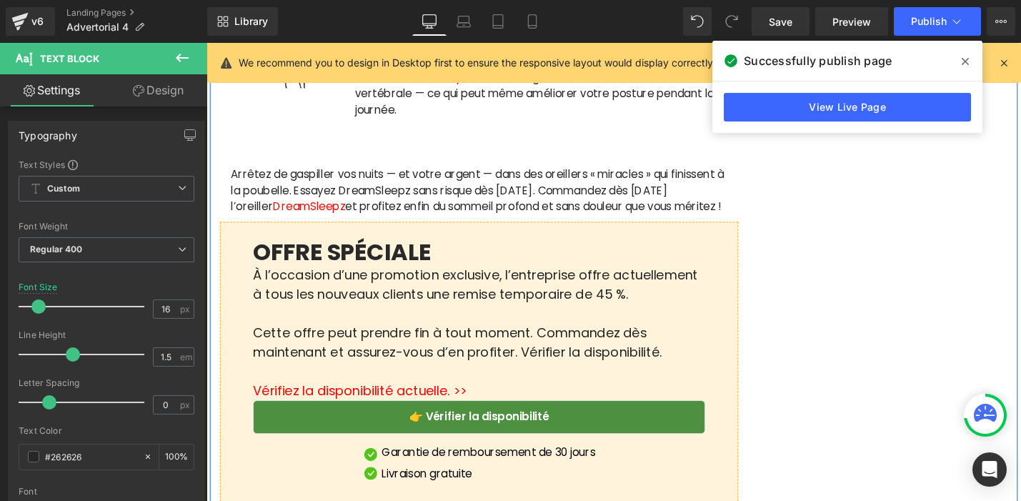
click at [403, 280] on h1 "OFFRE SPÉCIALE" at bounding box center [496, 265] width 480 height 29
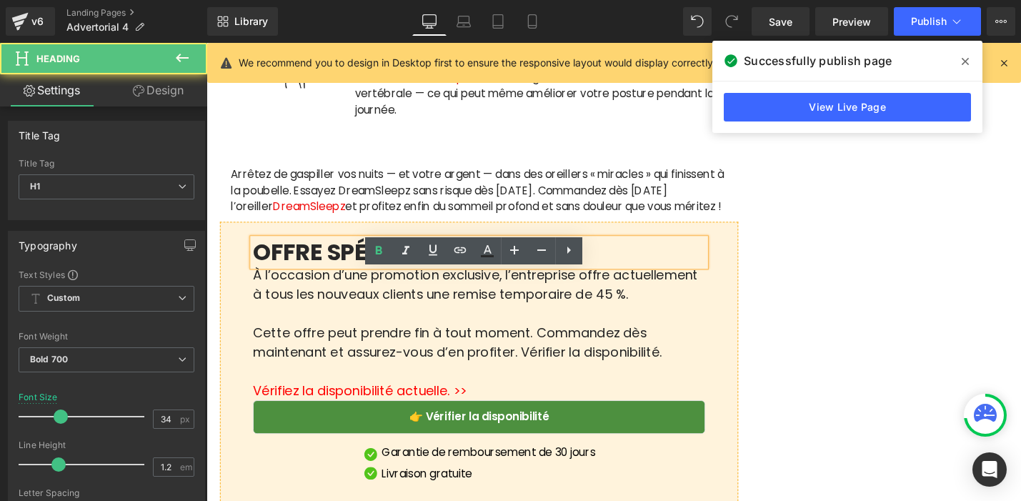
click at [405, 280] on h1 "OFFRE SPÉCIALE" at bounding box center [496, 265] width 480 height 29
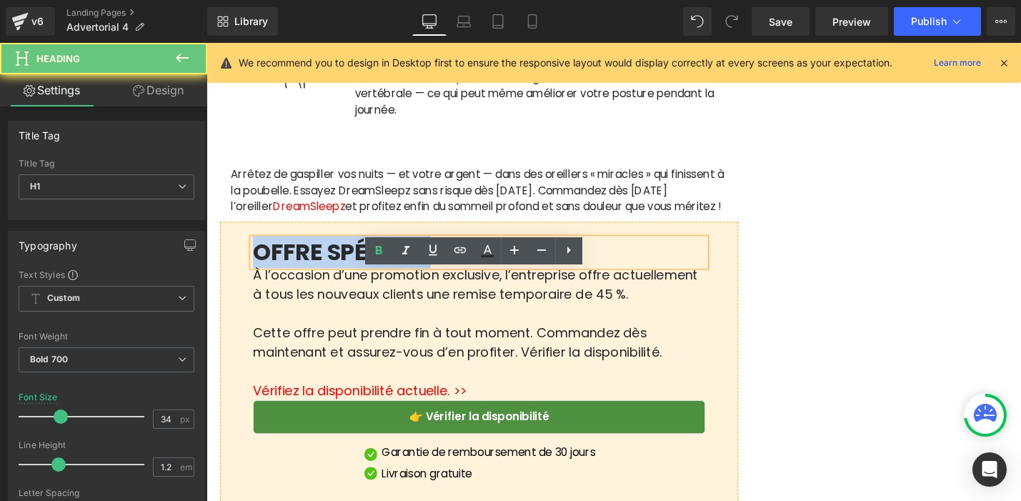
paste div
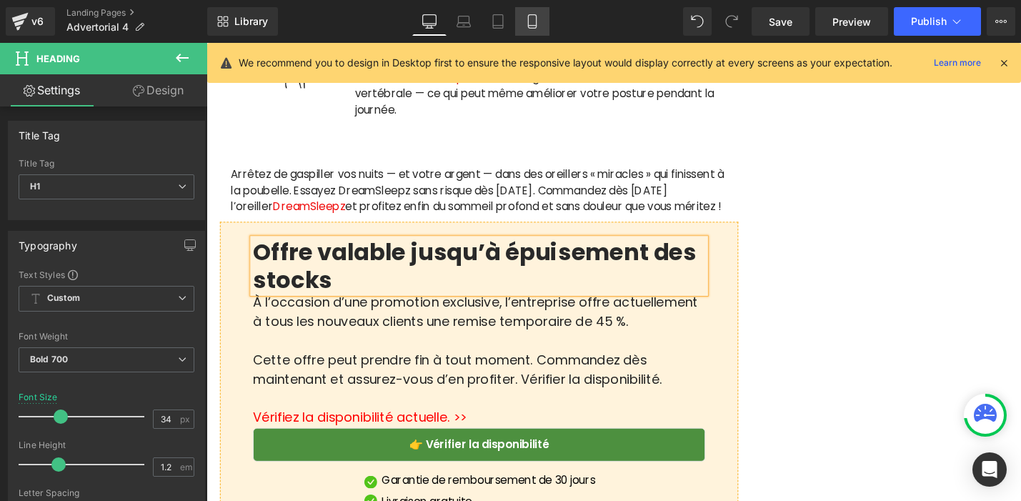
click at [530, 30] on link "Mobile" at bounding box center [532, 21] width 34 height 29
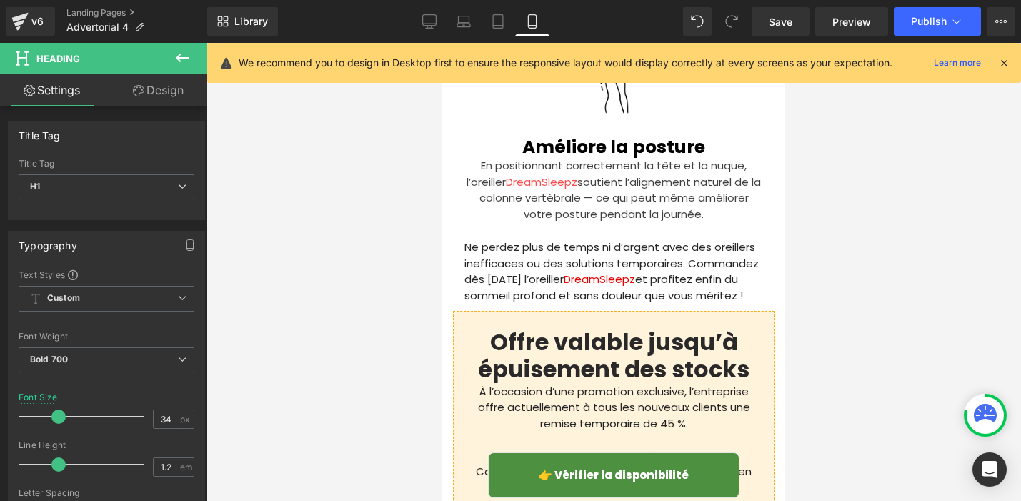
scroll to position [4512, 0]
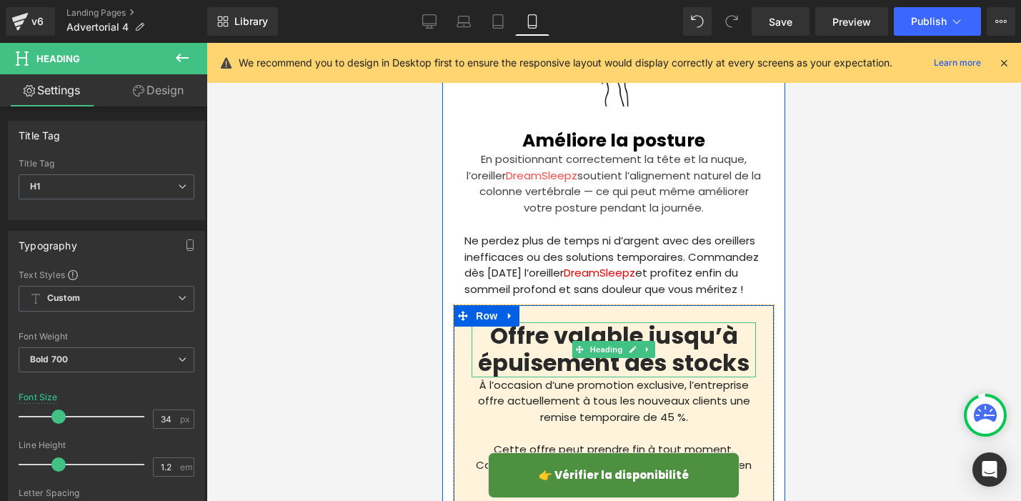
click at [563, 327] on h1 "Offre valable jusqu’à épuisement des stocks" at bounding box center [614, 349] width 284 height 55
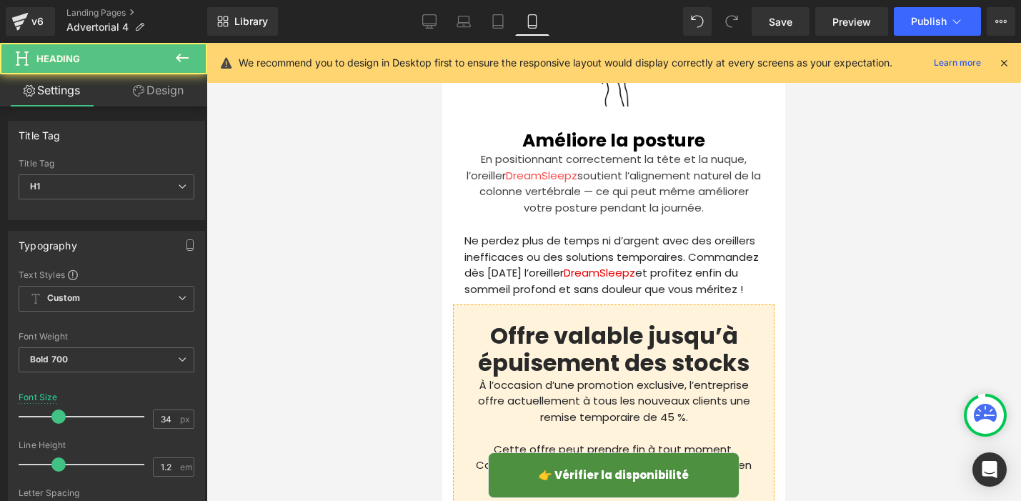
click at [169, 94] on link "Design" at bounding box center [158, 90] width 104 height 32
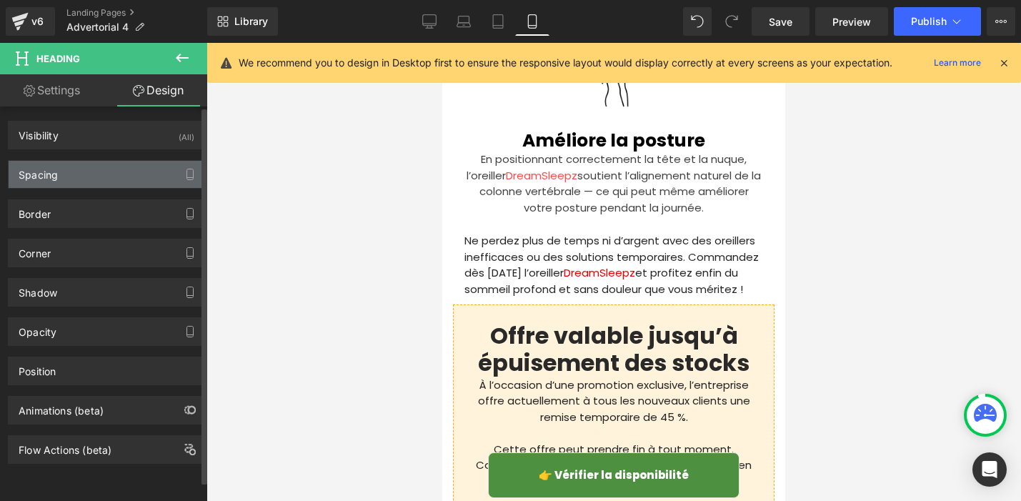
click at [123, 182] on div "Spacing" at bounding box center [107, 174] width 196 height 27
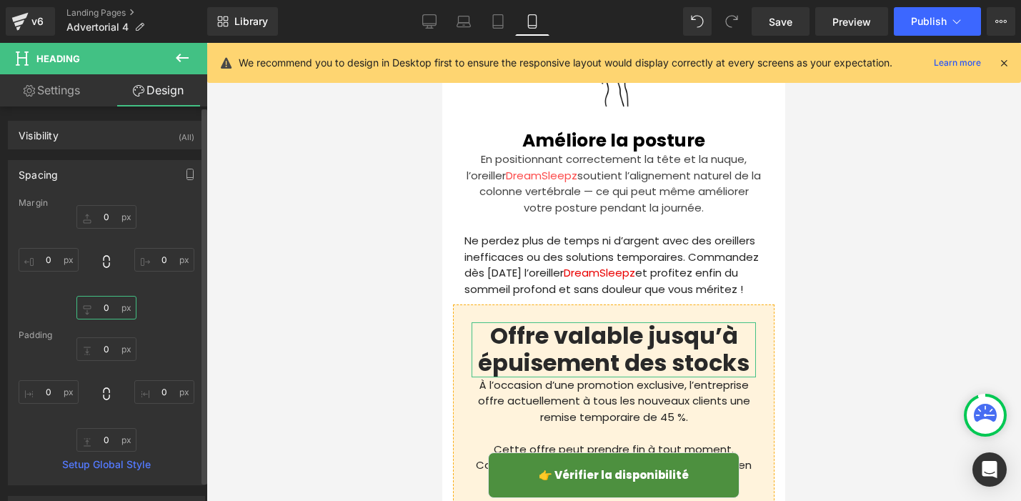
click at [109, 310] on input "0" at bounding box center [106, 308] width 60 height 24
type input "5"
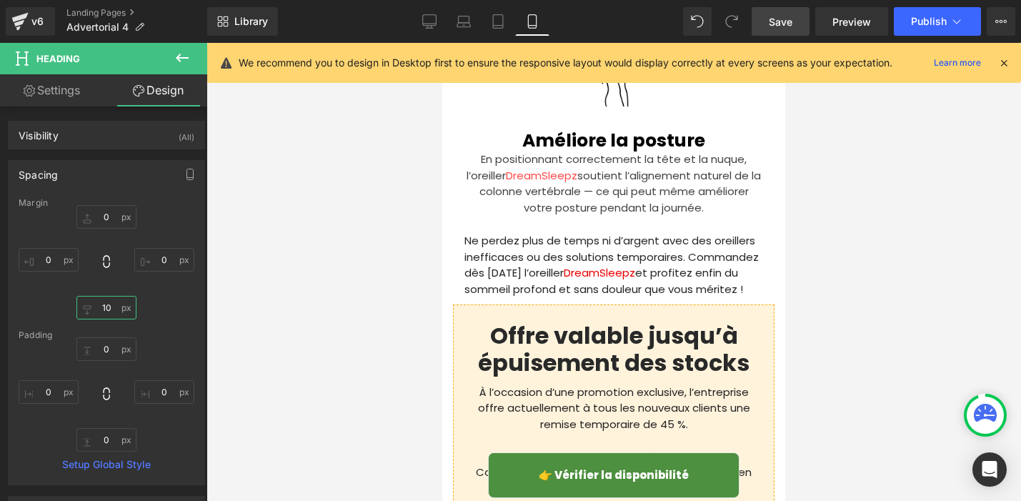
type input "10"
click at [783, 28] on span "Save" at bounding box center [781, 21] width 24 height 15
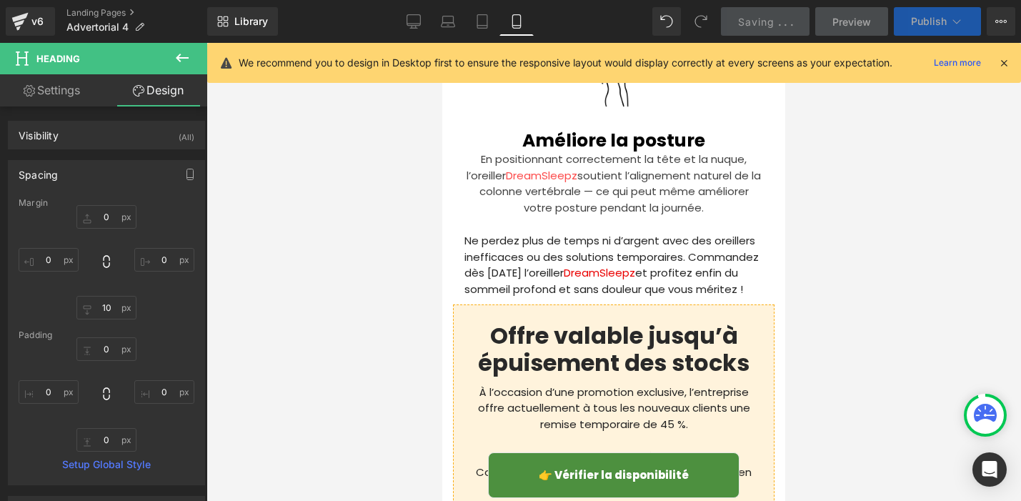
click at [923, 21] on span "Publish" at bounding box center [929, 21] width 36 height 11
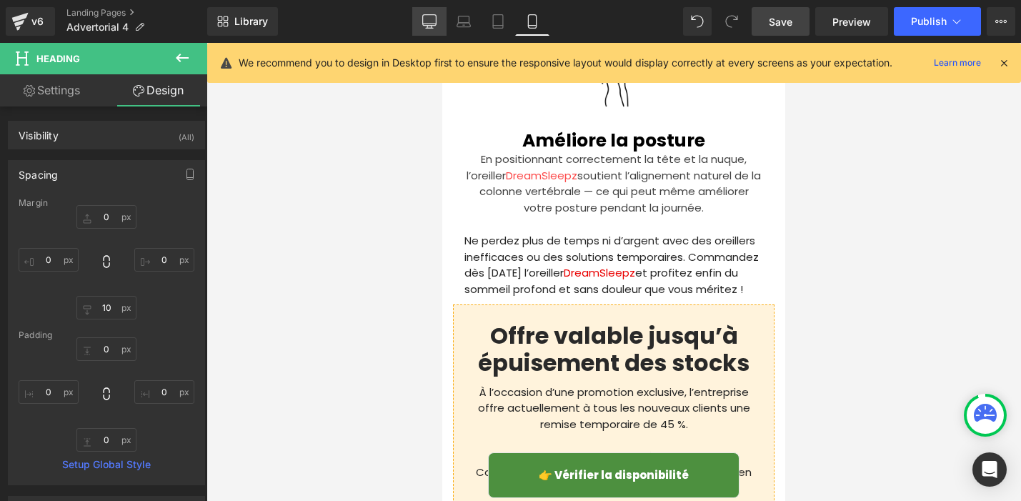
click at [433, 19] on icon at bounding box center [429, 21] width 14 height 14
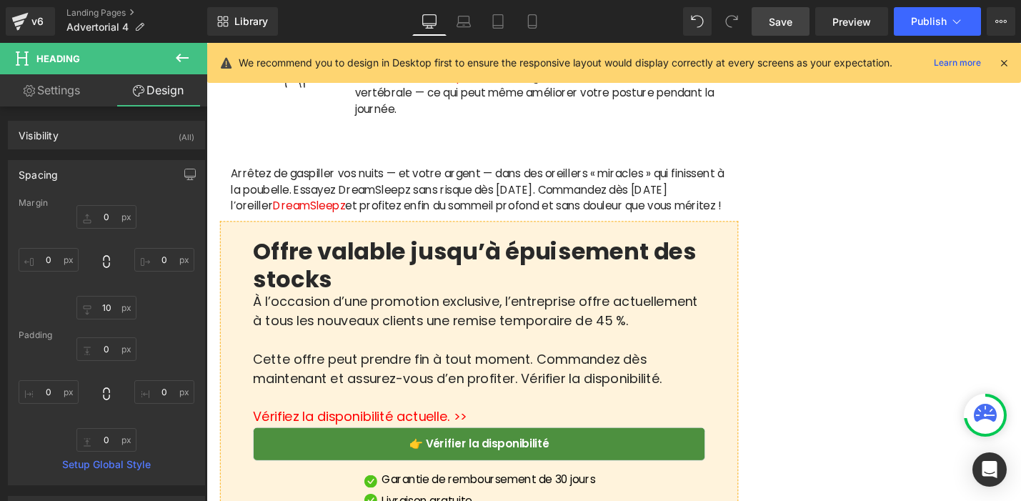
scroll to position [3486, 0]
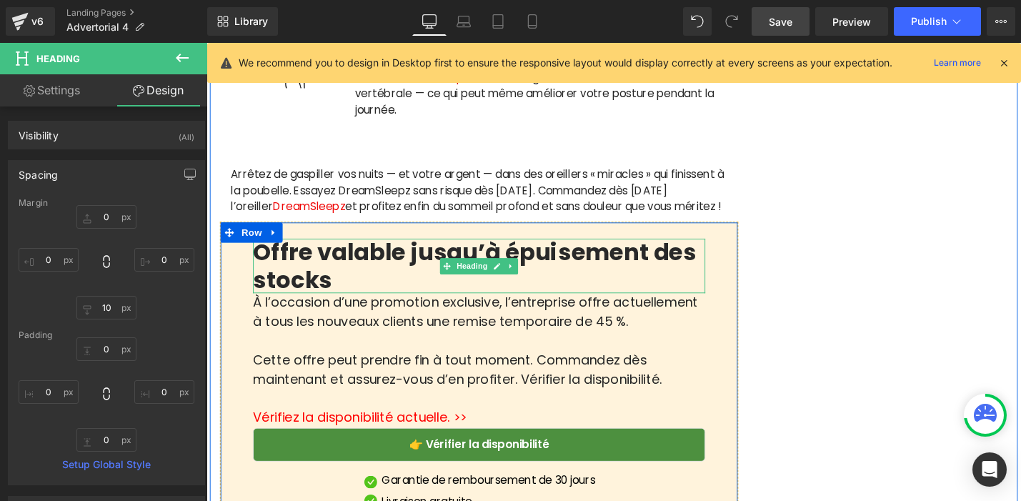
click at [372, 309] on h1 "Offre valable jusqu’à épuisement des stocks" at bounding box center [496, 280] width 480 height 59
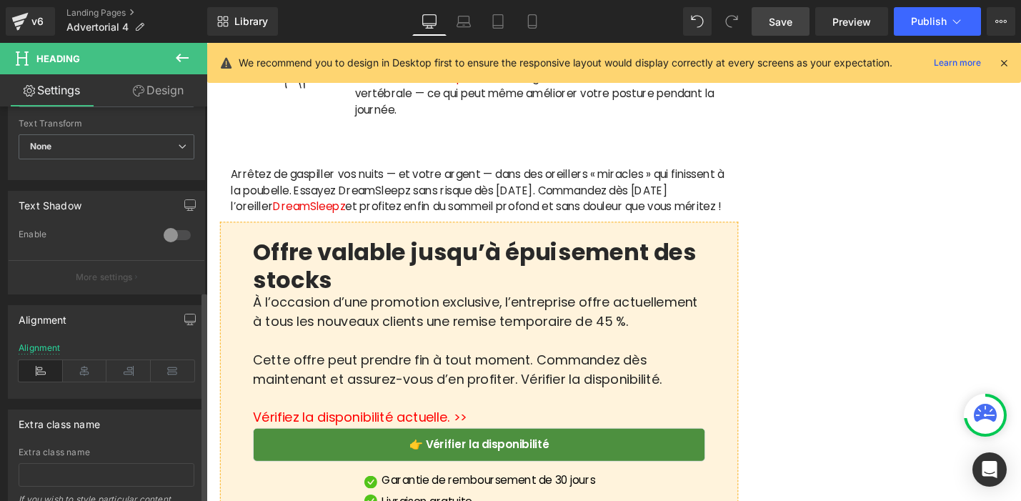
scroll to position [544, 0]
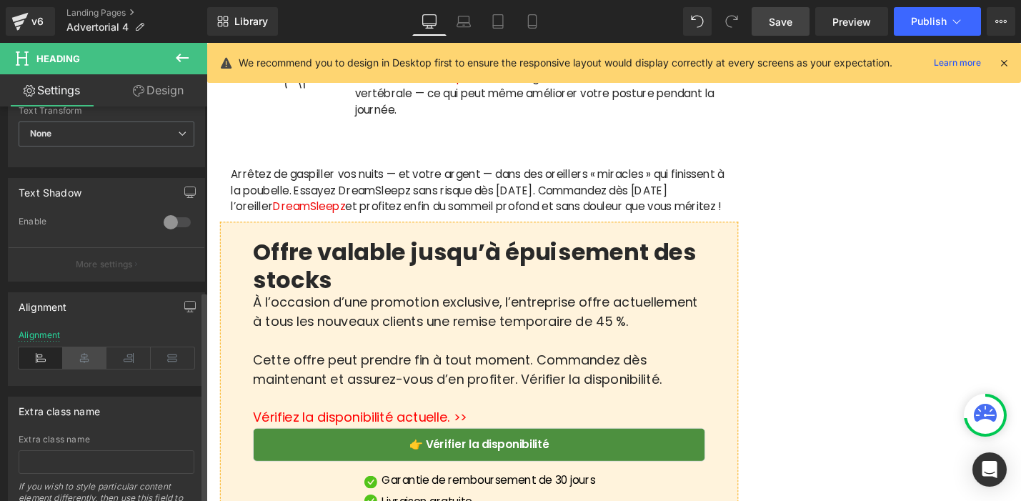
click at [93, 351] on icon at bounding box center [85, 357] width 44 height 21
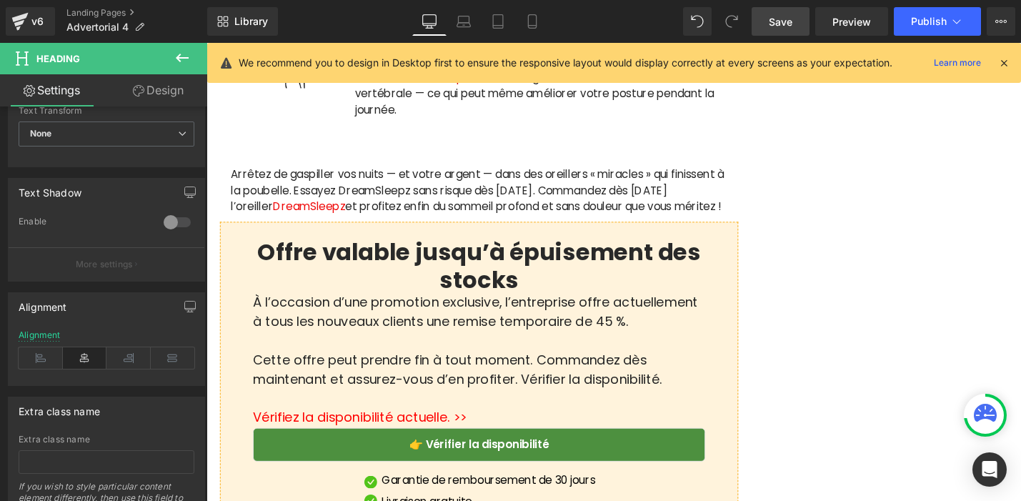
click at [794, 30] on link "Save" at bounding box center [781, 21] width 58 height 29
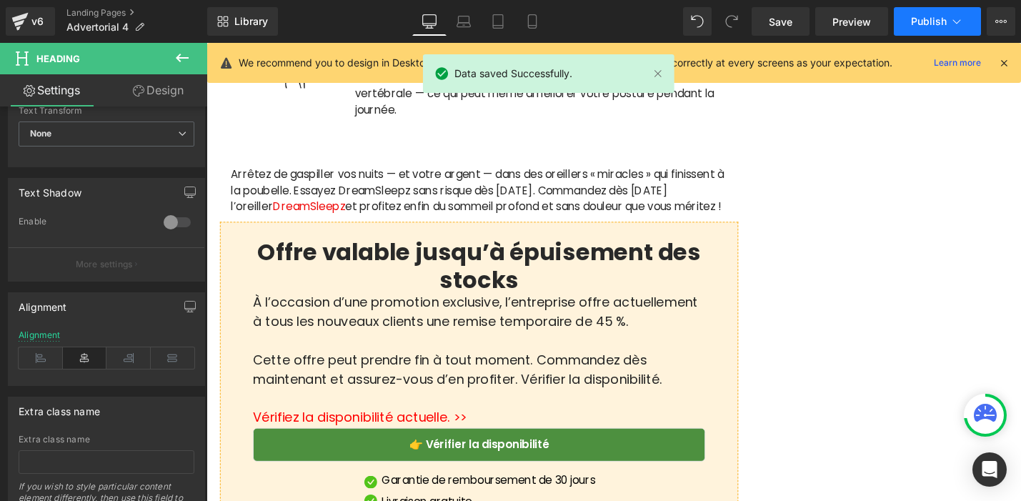
click at [913, 19] on span "Publish" at bounding box center [929, 21] width 36 height 11
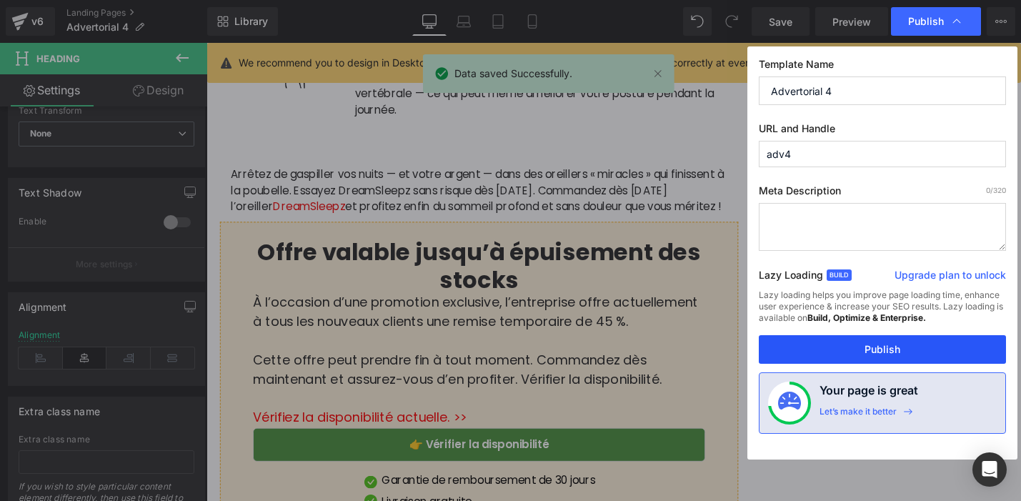
click at [828, 337] on button "Publish" at bounding box center [882, 349] width 247 height 29
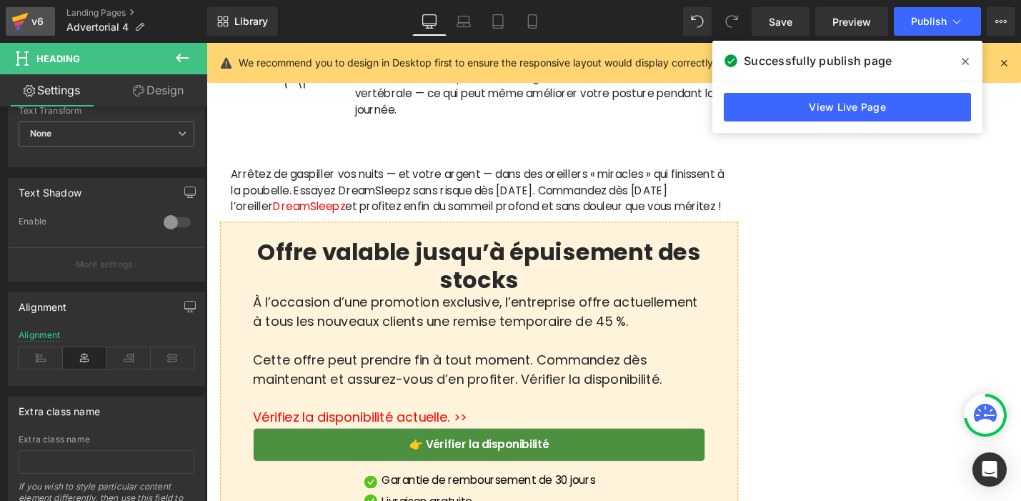
click at [33, 28] on div "v6" at bounding box center [38, 21] width 18 height 19
